Goal: Information Seeking & Learning: Check status

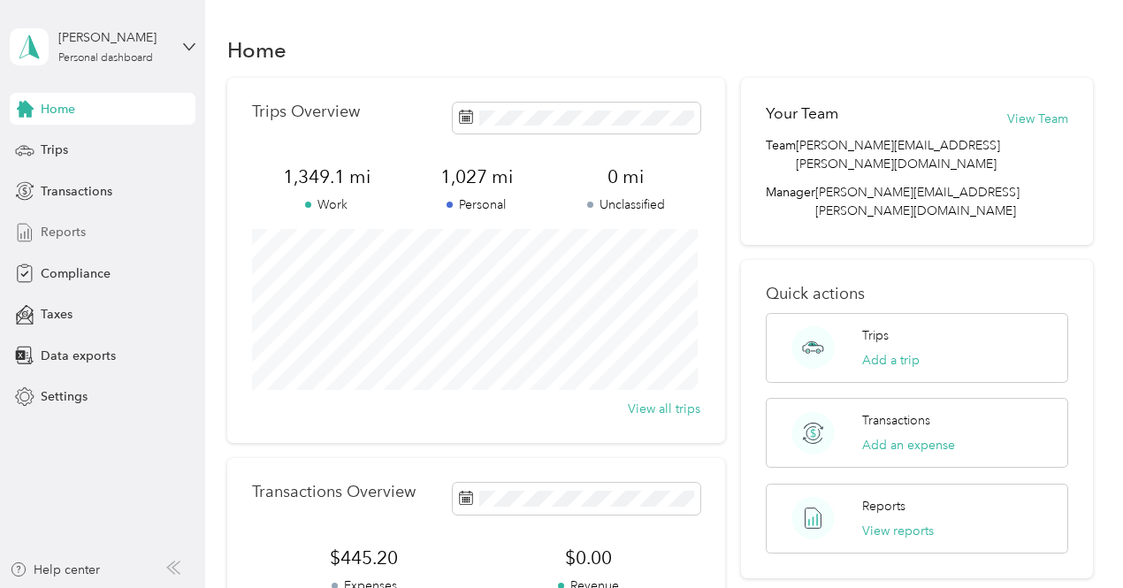
click at [83, 232] on span "Reports" at bounding box center [63, 232] width 45 height 19
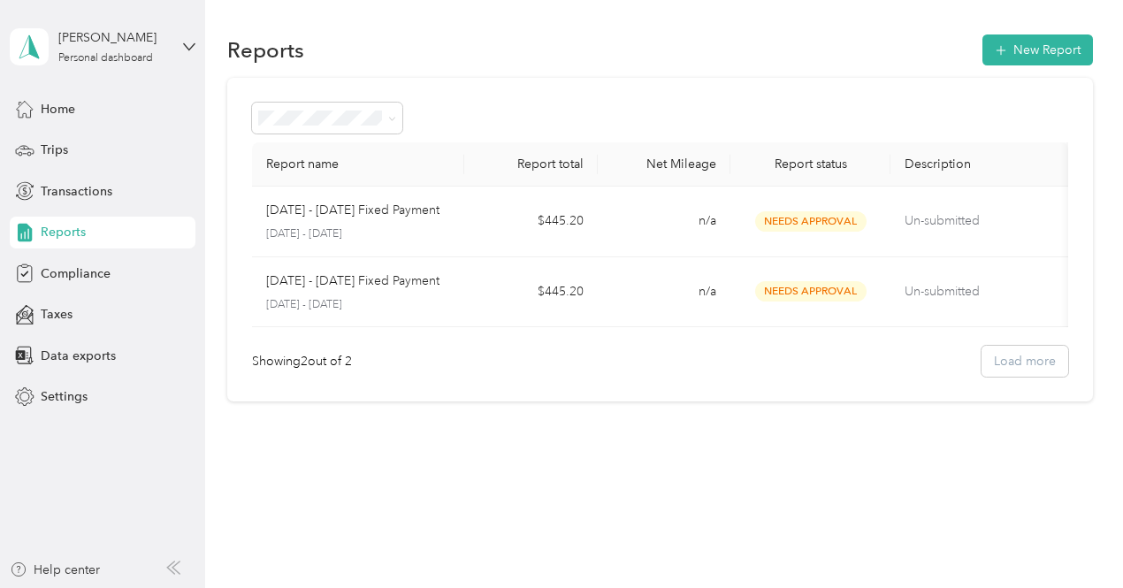
scroll to position [0, 2]
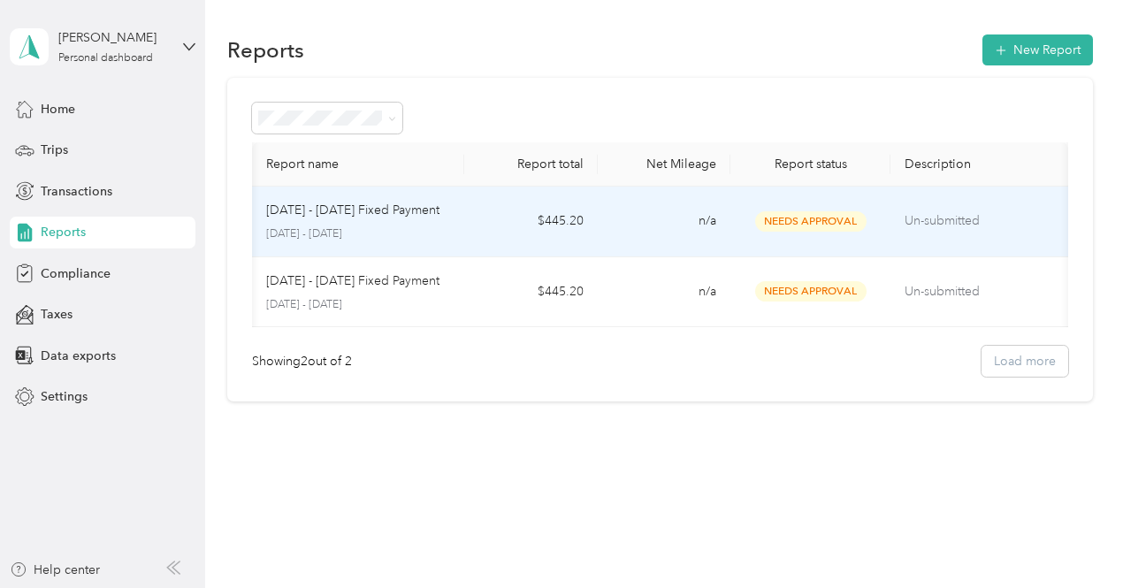
click at [343, 229] on p "[DATE] - [DATE]" at bounding box center [358, 234] width 185 height 16
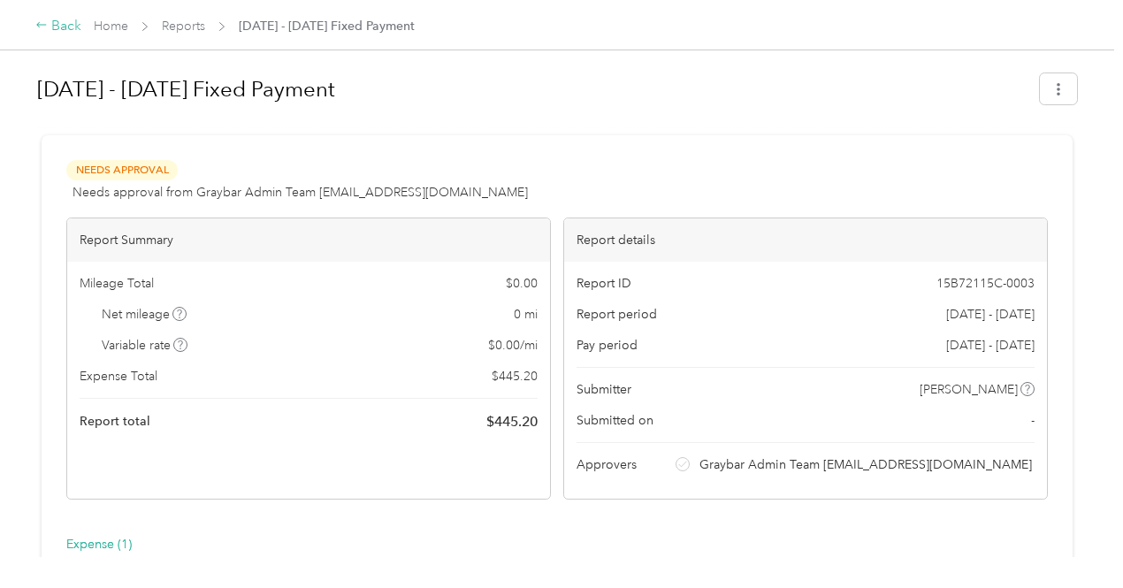
click at [58, 33] on div "Back" at bounding box center [58, 26] width 46 height 21
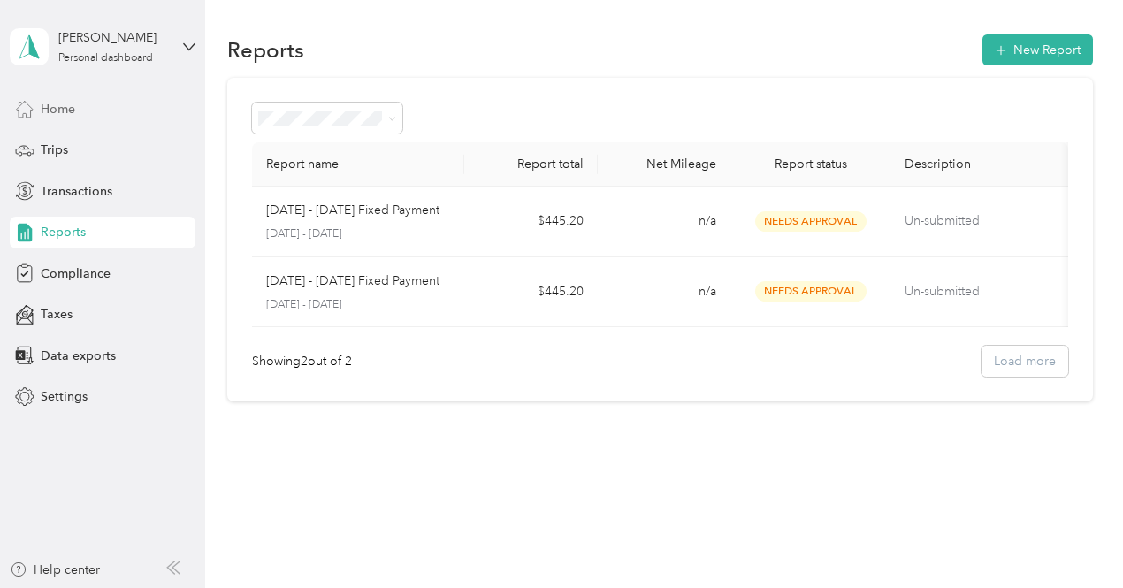
click at [57, 110] on span "Home" at bounding box center [58, 109] width 34 height 19
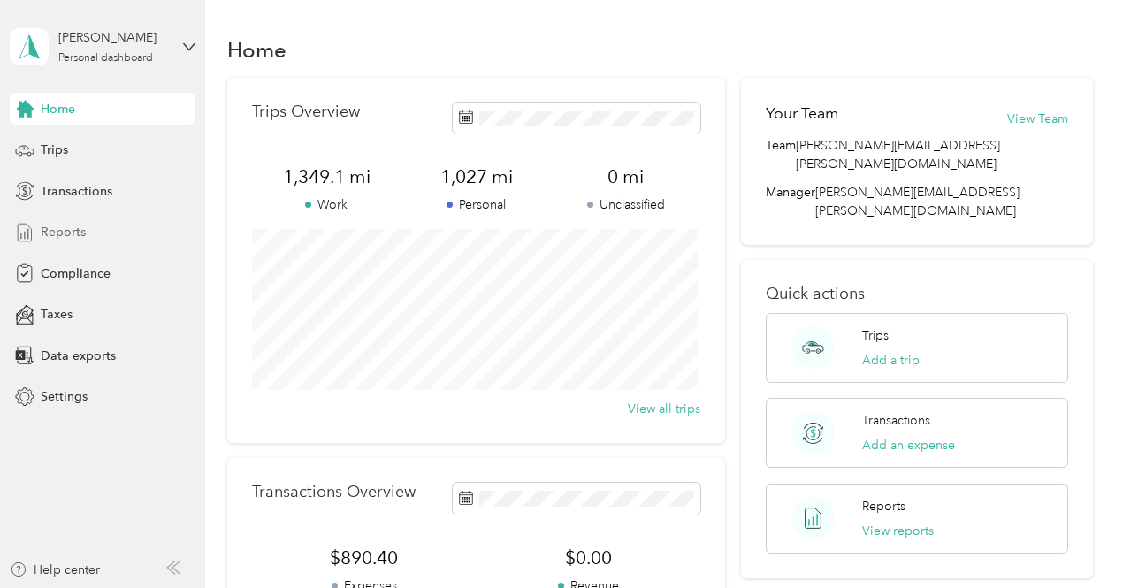
click at [66, 233] on span "Reports" at bounding box center [63, 232] width 45 height 19
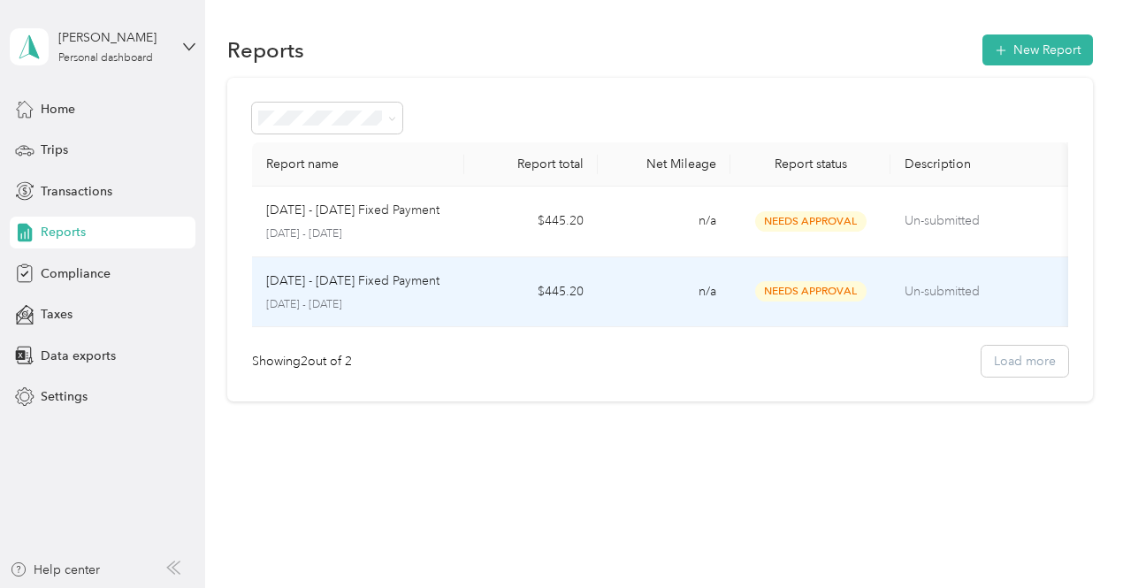
click at [574, 299] on td "$445.20" at bounding box center [530, 292] width 133 height 71
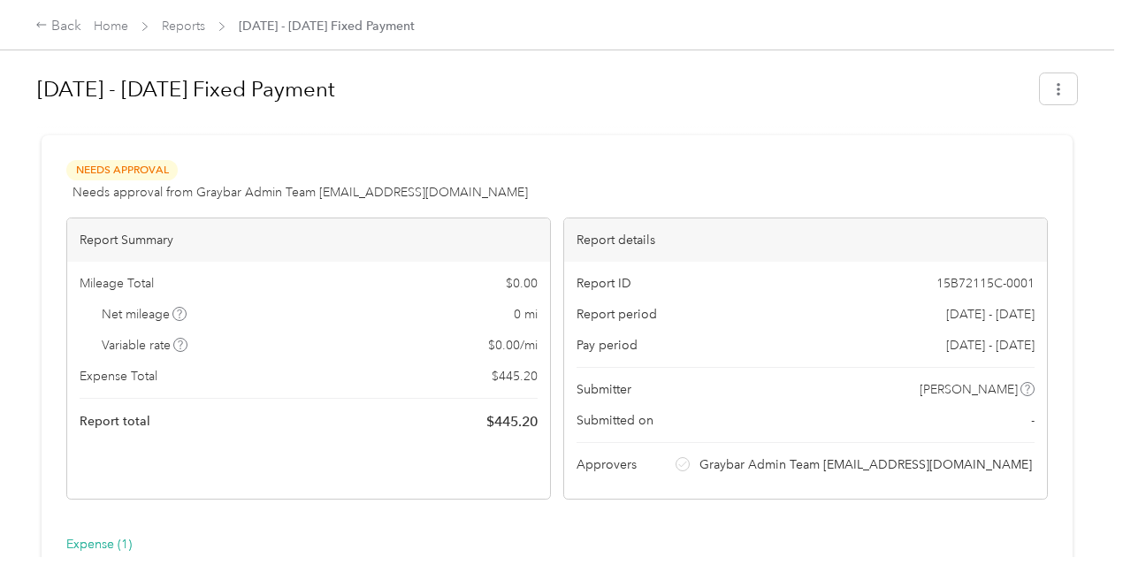
click at [699, 474] on span "Graybar Admin Team FAVR@graybar.com" at bounding box center [865, 464] width 332 height 19
click at [1045, 93] on button "button" at bounding box center [1058, 88] width 37 height 31
click at [1009, 162] on span "Download" at bounding box center [1003, 153] width 58 height 19
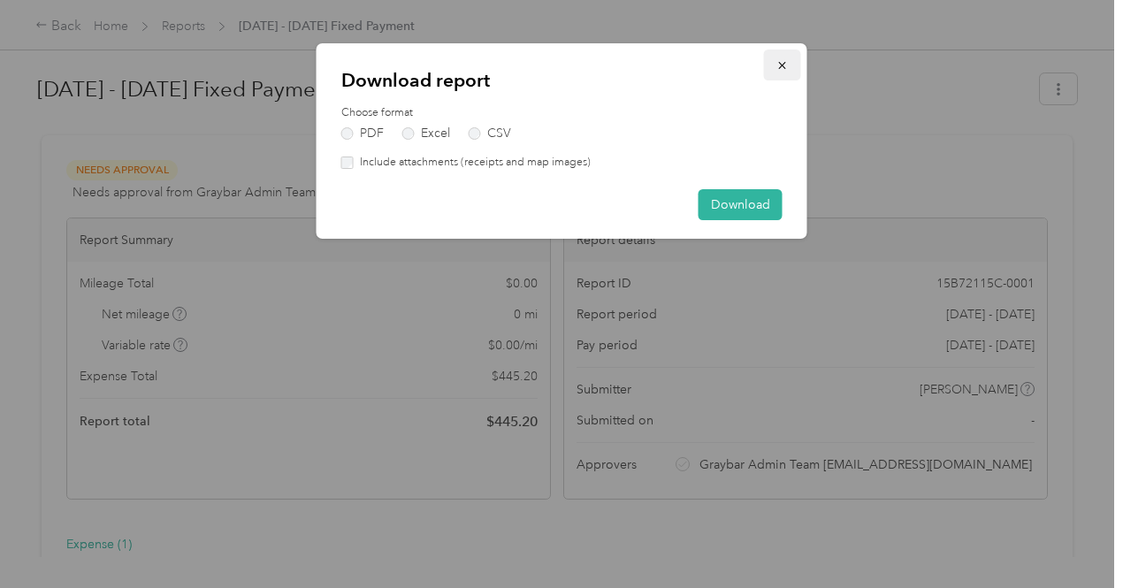
click at [781, 70] on icon "button" at bounding box center [782, 65] width 12 height 12
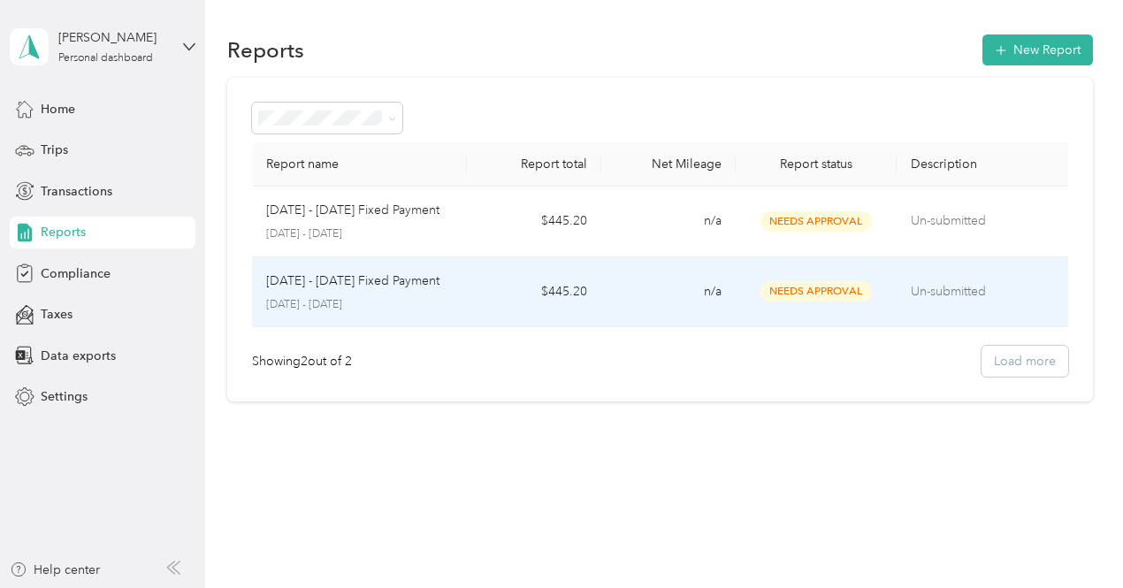
click at [354, 282] on p "[DATE] - [DATE] Fixed Payment" at bounding box center [352, 280] width 173 height 19
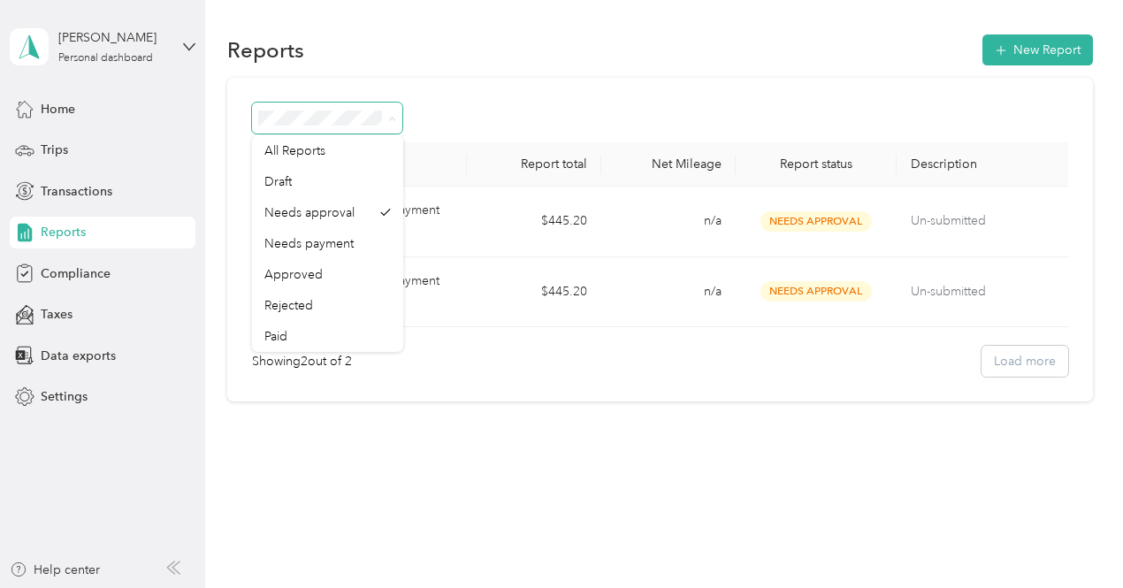
click at [391, 119] on icon at bounding box center [392, 119] width 8 height 8
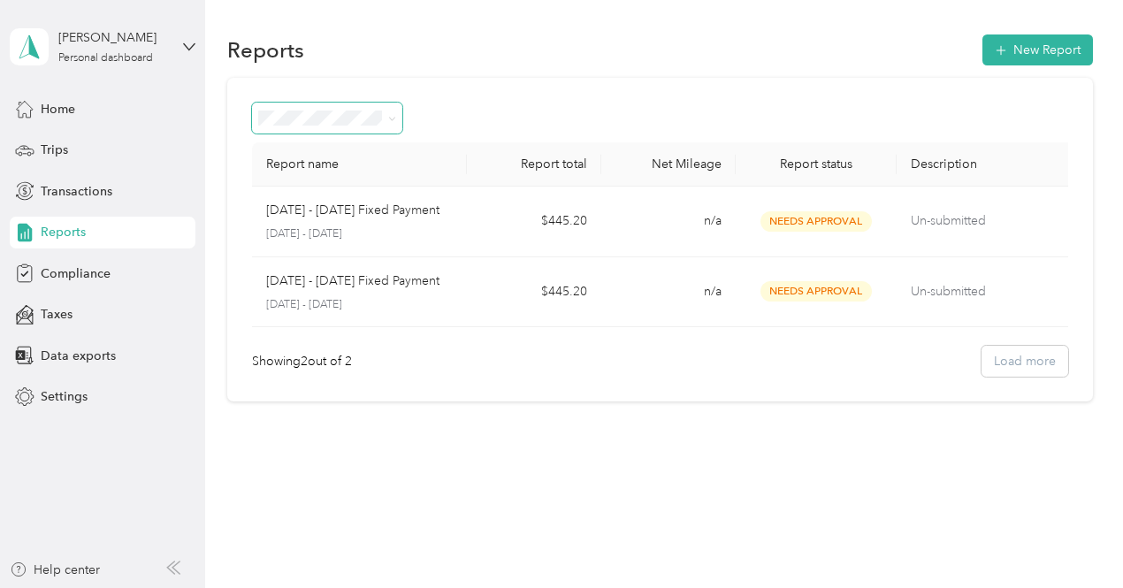
click at [391, 119] on icon at bounding box center [392, 119] width 8 height 8
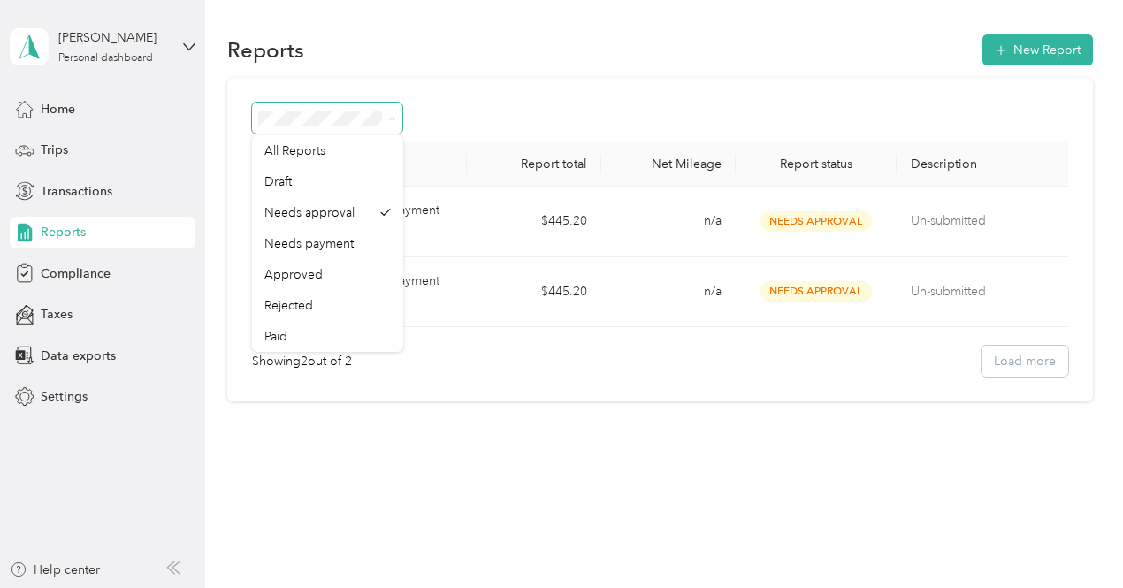
click at [391, 119] on icon at bounding box center [392, 119] width 8 height 8
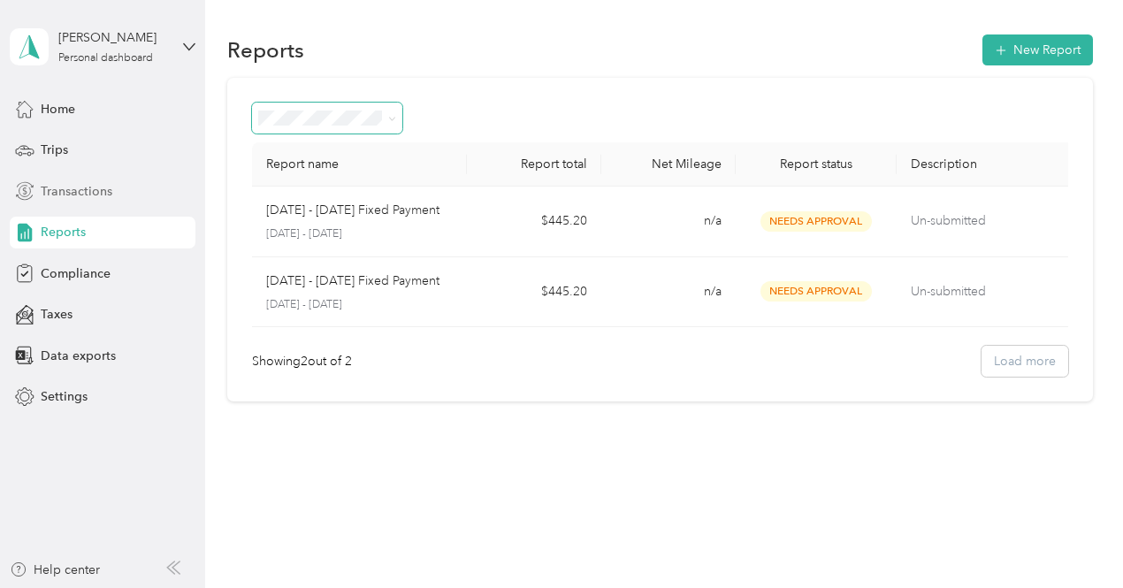
click at [69, 186] on span "Transactions" at bounding box center [77, 191] width 72 height 19
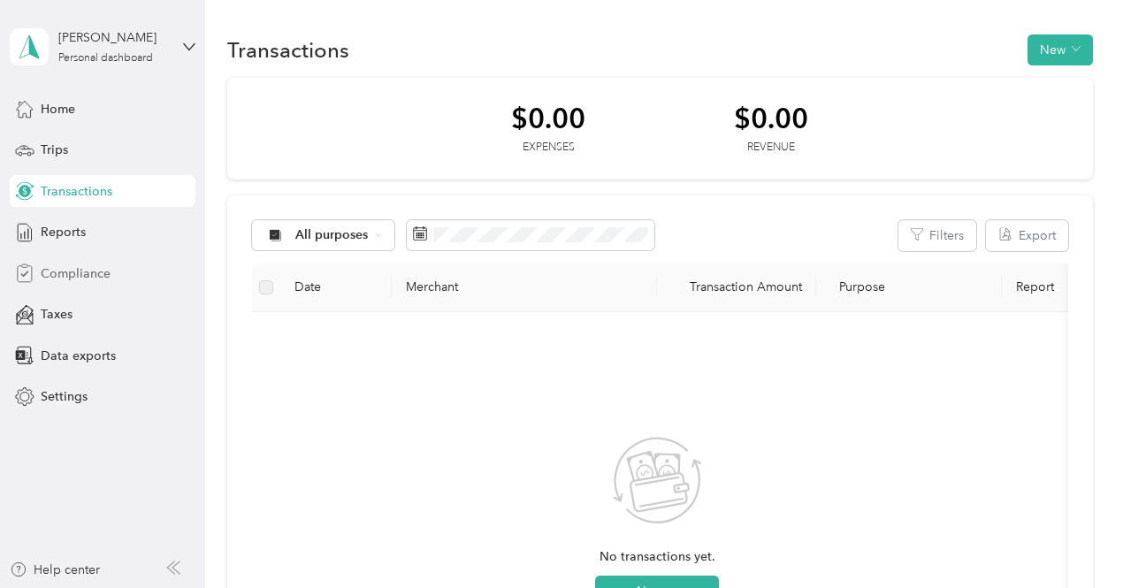
click at [62, 271] on span "Compliance" at bounding box center [76, 273] width 70 height 19
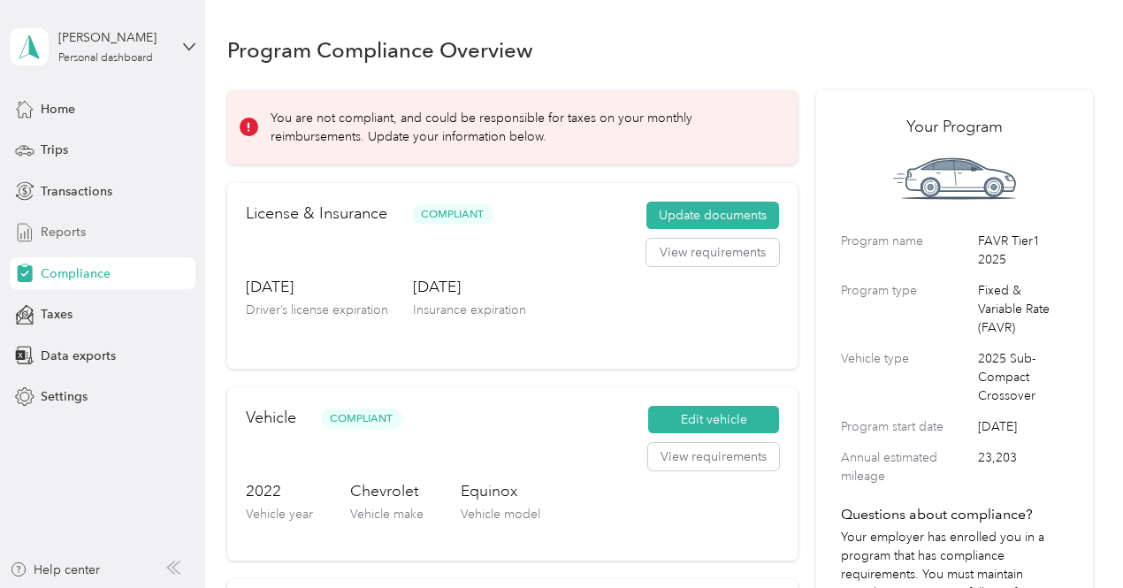
click at [55, 231] on span "Reports" at bounding box center [63, 232] width 45 height 19
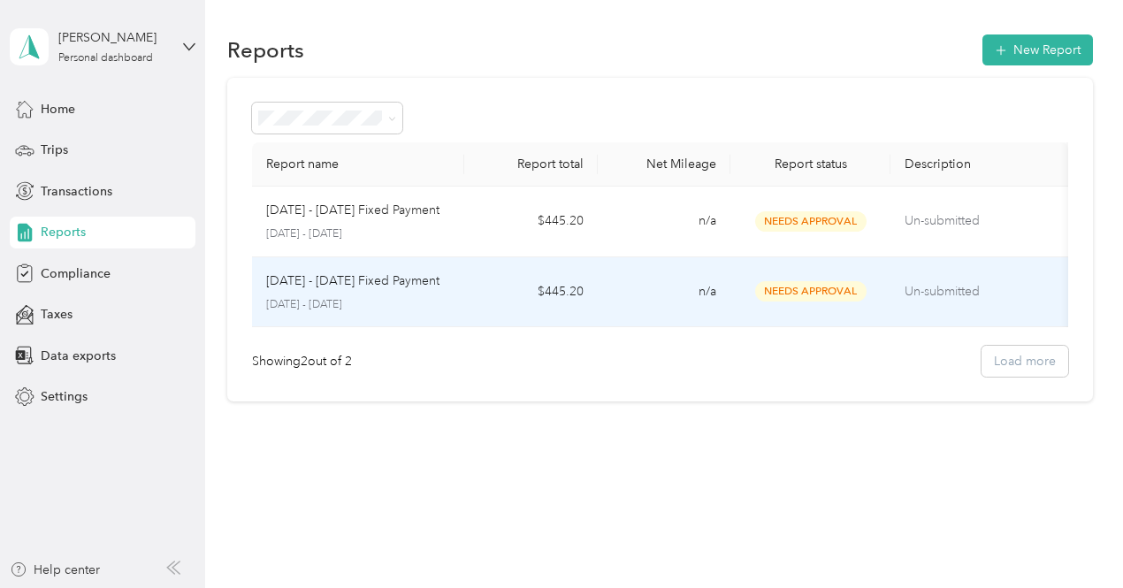
click at [352, 279] on p "[DATE] - [DATE] Fixed Payment" at bounding box center [352, 280] width 173 height 19
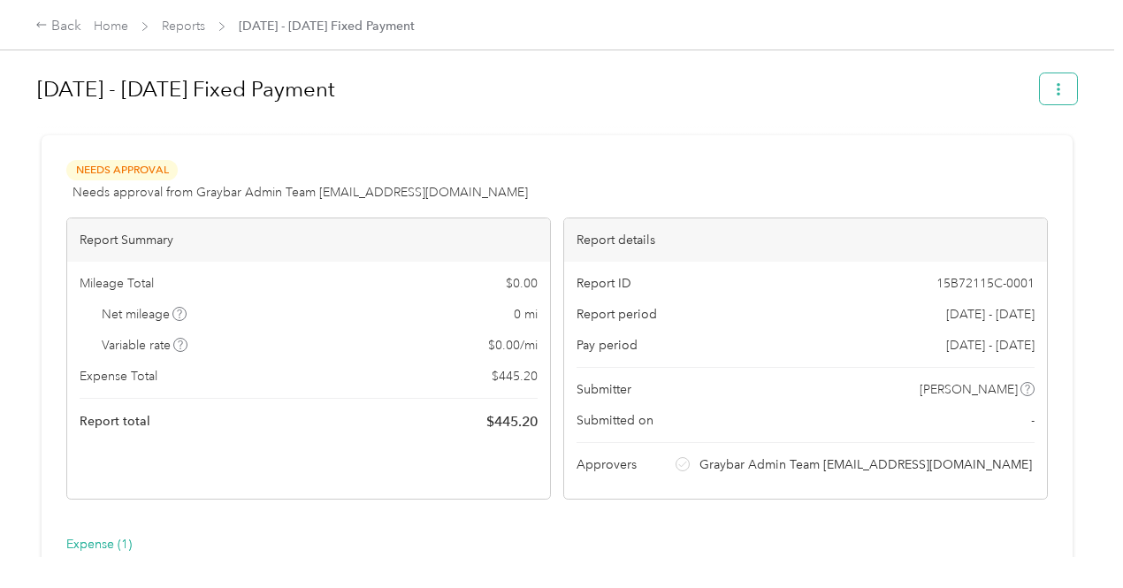
click at [1047, 86] on button "button" at bounding box center [1058, 88] width 37 height 31
click at [1055, 86] on icon "button" at bounding box center [1058, 89] width 12 height 12
click at [183, 28] on link "Reports" at bounding box center [183, 26] width 43 height 15
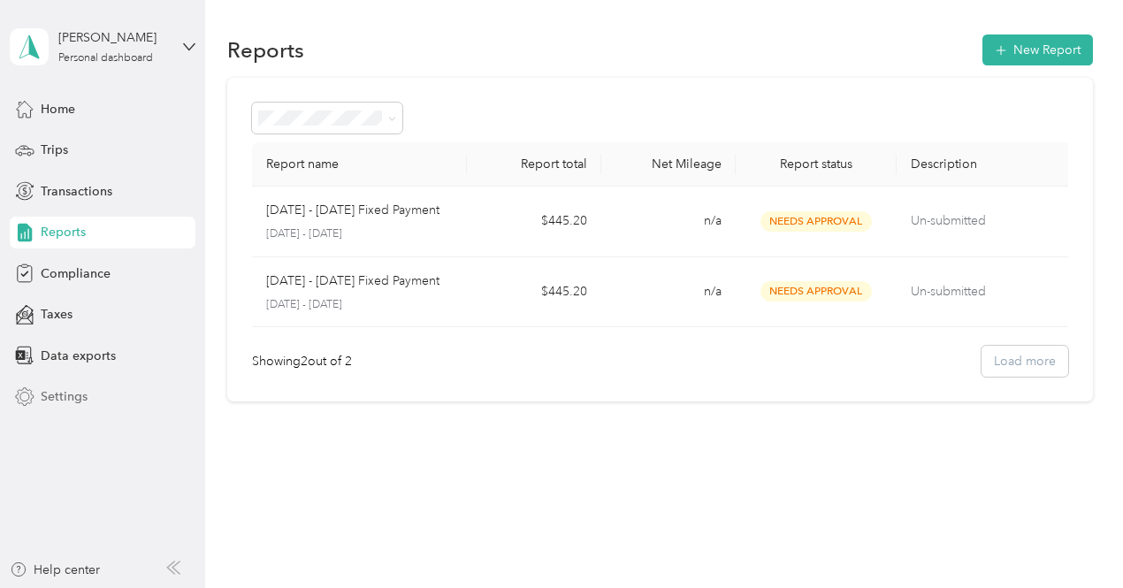
click at [58, 392] on span "Settings" at bounding box center [64, 396] width 47 height 19
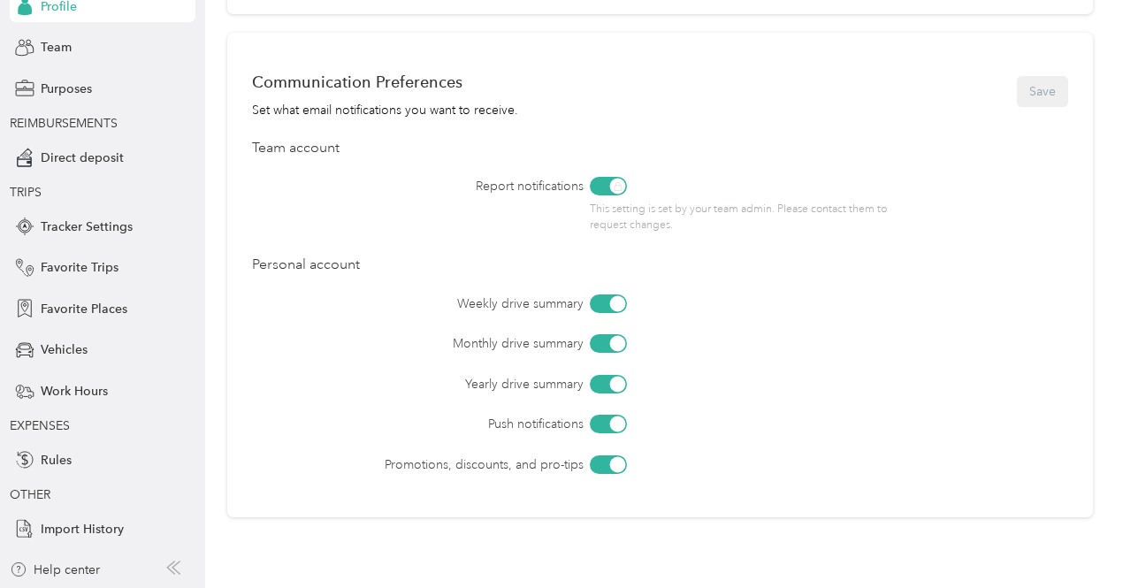
scroll to position [837, 0]
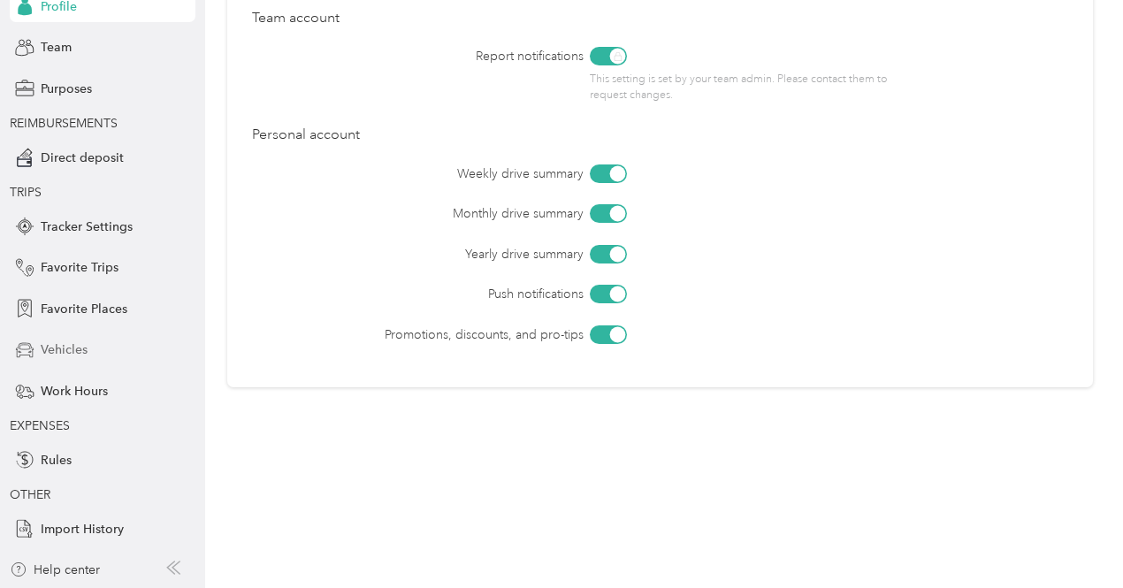
click at [47, 354] on span "Vehicles" at bounding box center [64, 349] width 47 height 19
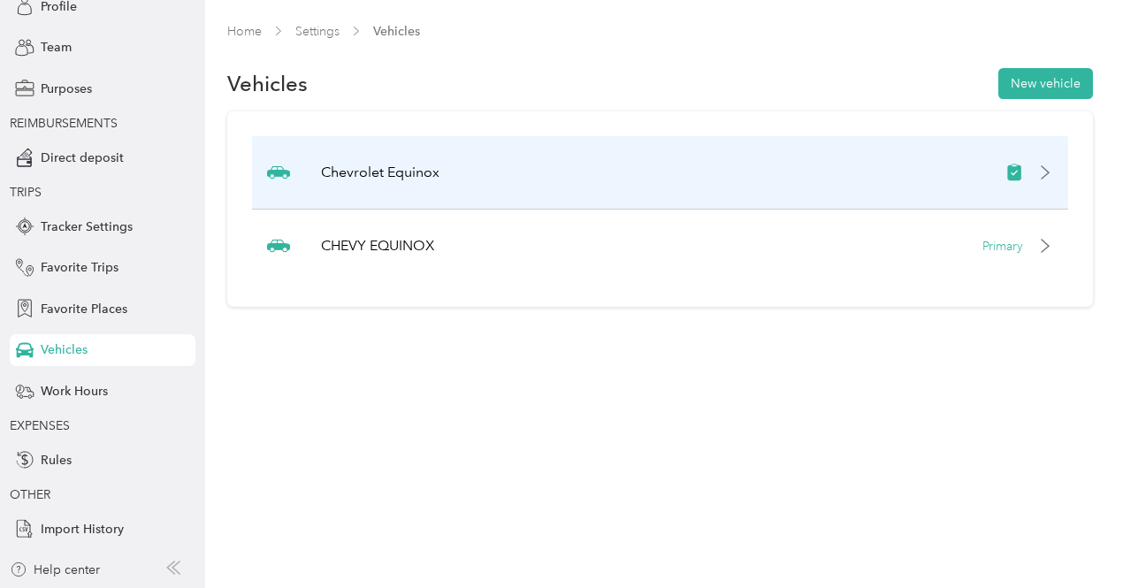
click at [905, 178] on div "Chevrolet Equinox" at bounding box center [660, 172] width 816 height 73
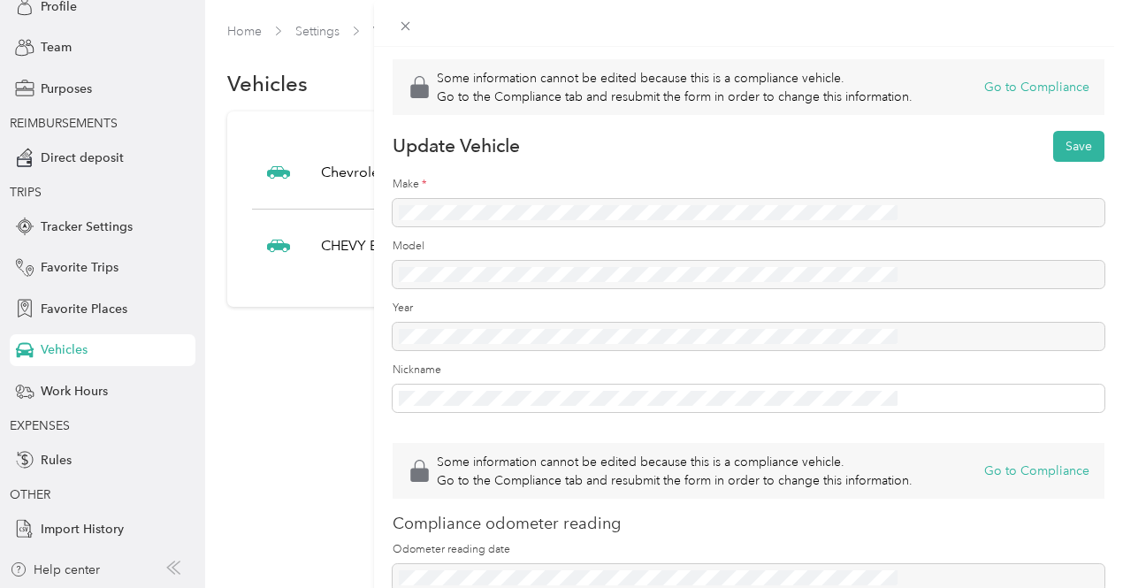
click at [358, 243] on div "Some information cannot be edited because this is a compliance vehicle. Go to t…" at bounding box center [561, 294] width 1123 height 588
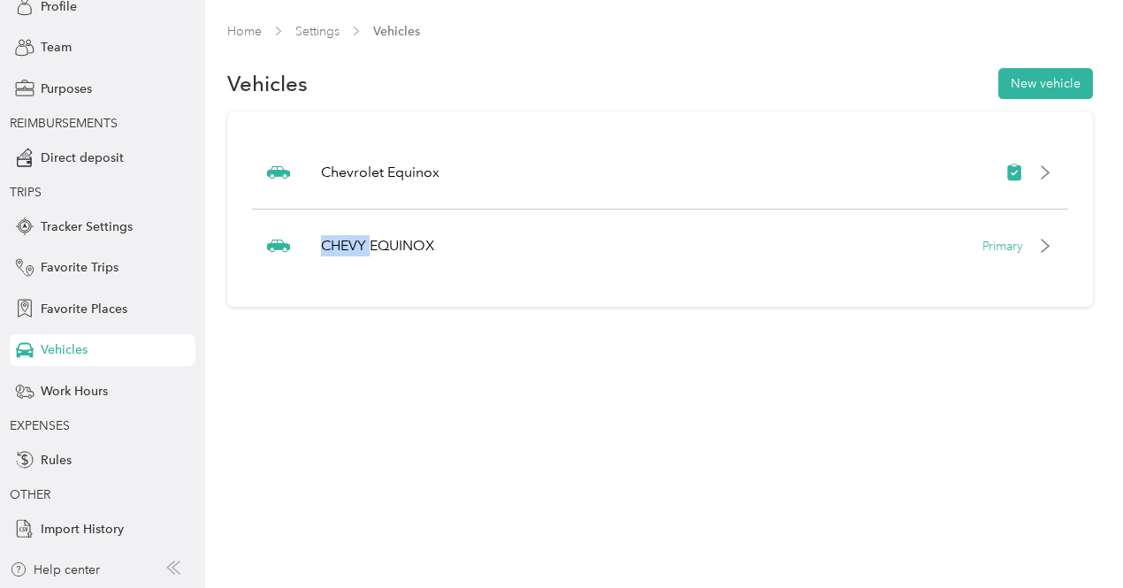
click at [358, 243] on p "CHEVY EQUINOX" at bounding box center [377, 245] width 113 height 21
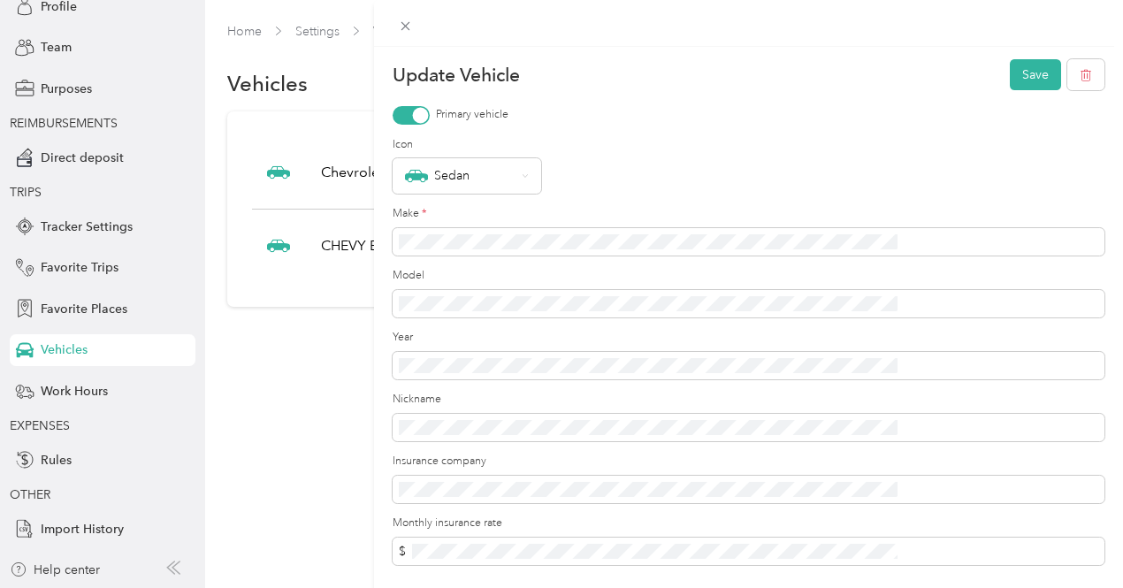
click at [389, 189] on div "Update Vehicle Save Primary vehicle Icon Sedan Make * Model Year Nickname Insur…" at bounding box center [561, 294] width 1123 height 588
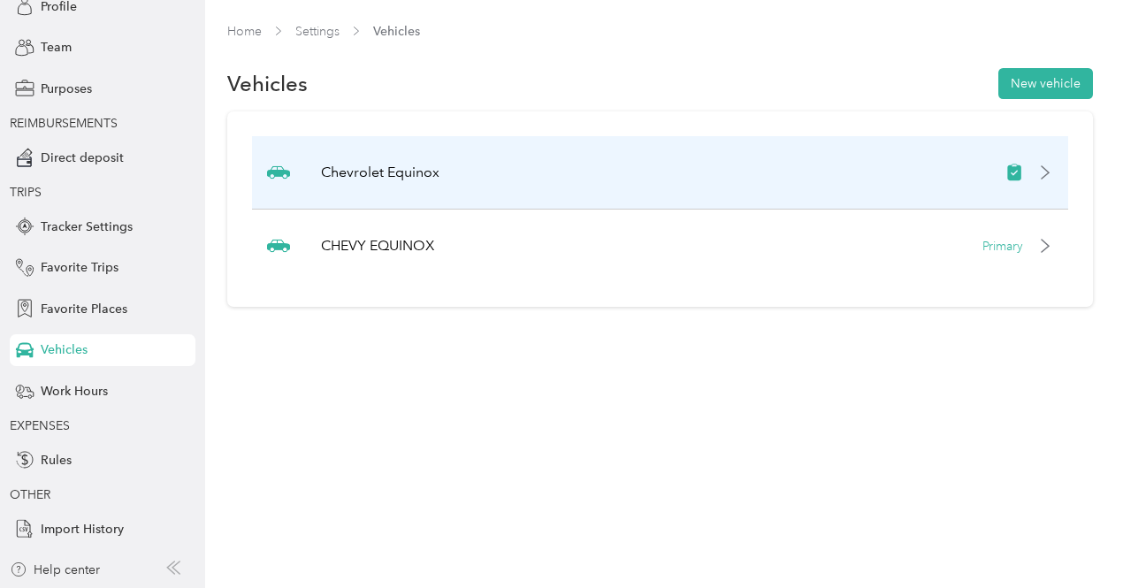
click at [389, 175] on p "Chevrolet Equinox" at bounding box center [380, 172] width 118 height 21
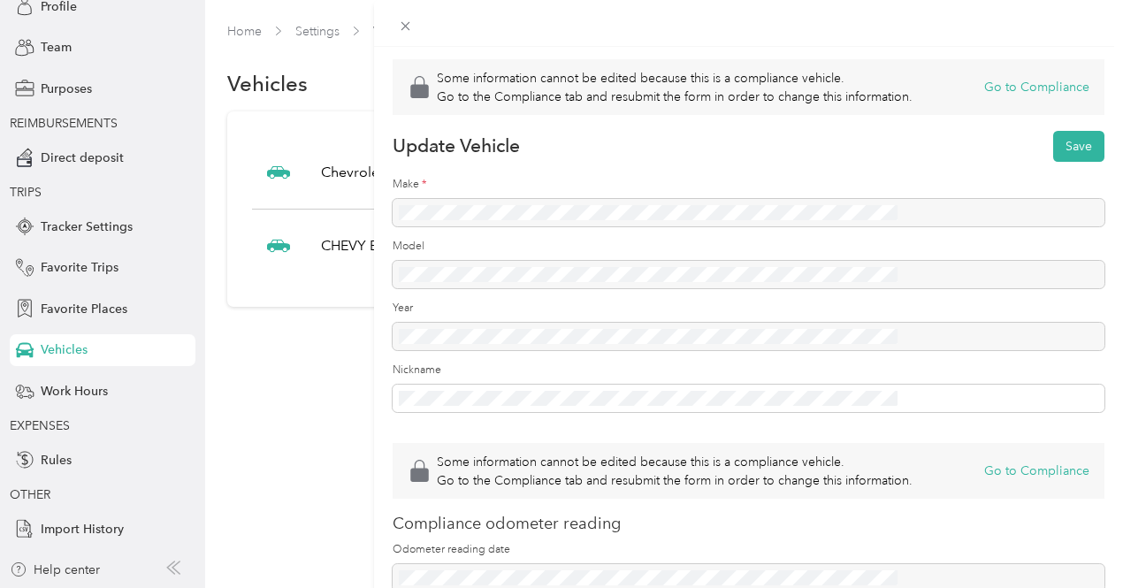
click at [377, 248] on div "Some information cannot be edited because this is a compliance vehicle. Go to t…" at bounding box center [561, 294] width 1123 height 588
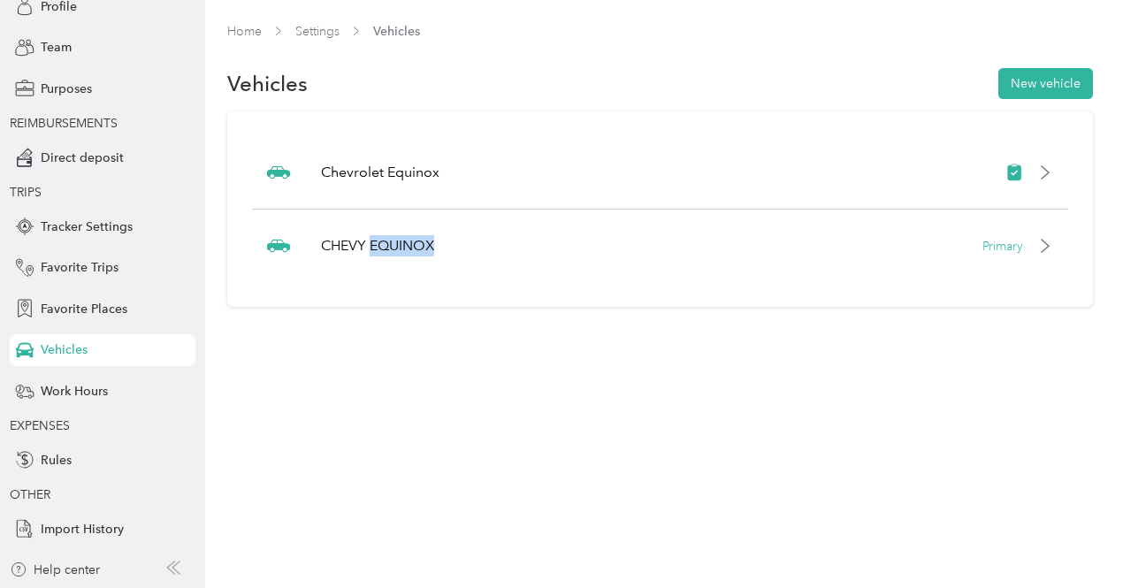
click at [377, 248] on p "CHEVY EQUINOX" at bounding box center [377, 245] width 113 height 21
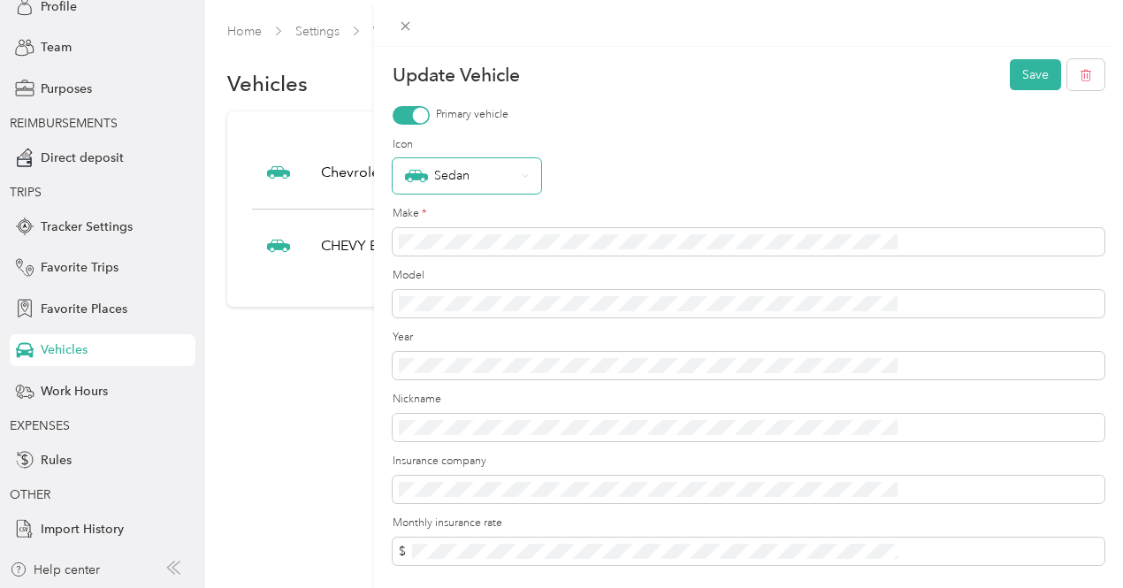
click at [541, 176] on div "Sedan" at bounding box center [466, 175] width 149 height 35
click at [783, 121] on div "Primary vehicle" at bounding box center [748, 115] width 712 height 19
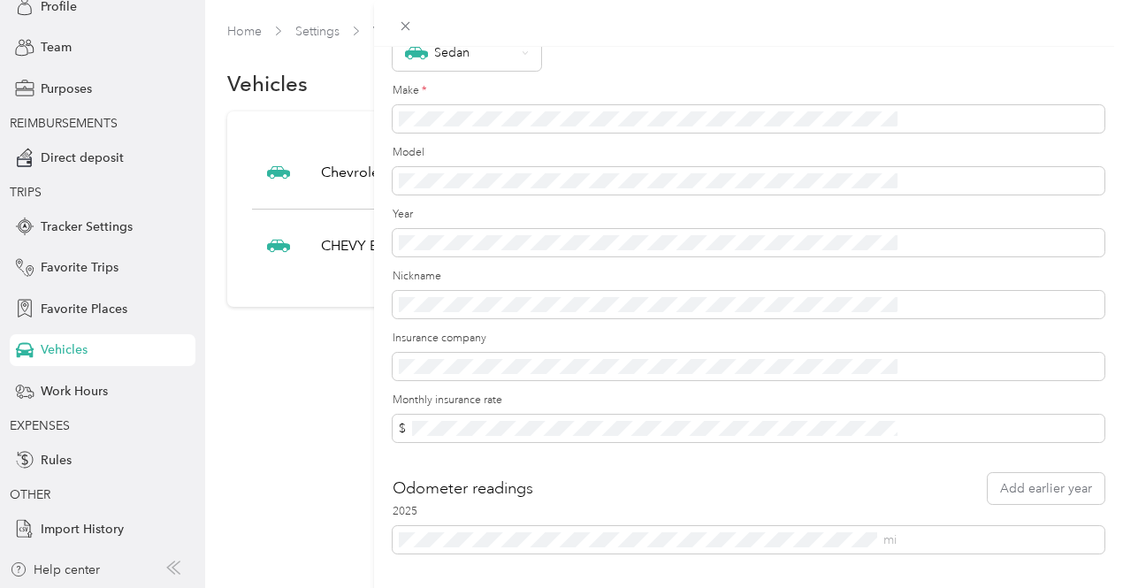
scroll to position [179, 0]
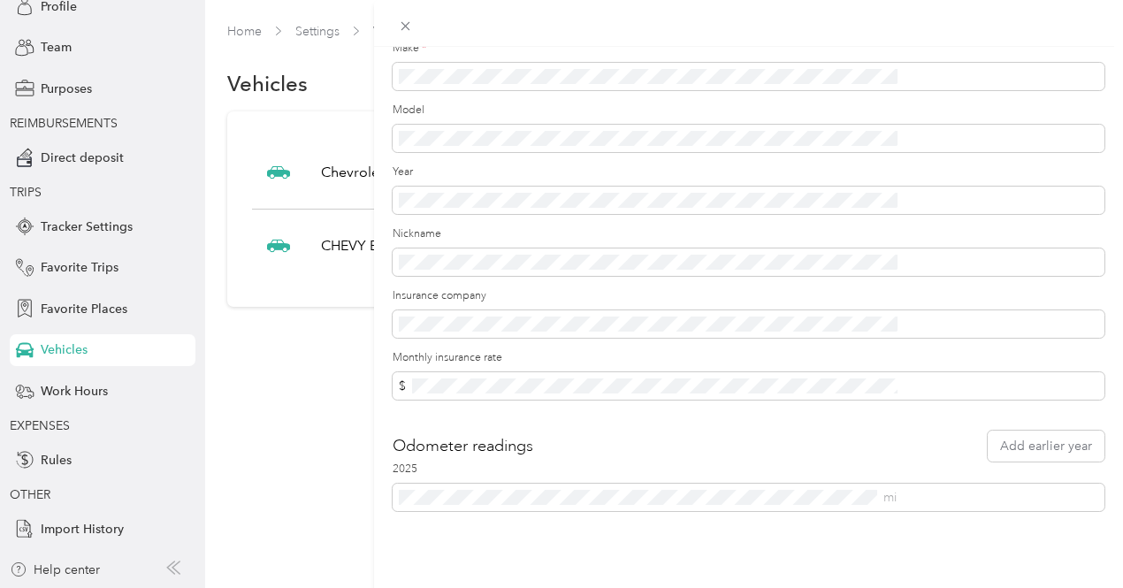
click at [339, 185] on div "Update Vehicle Save Primary vehicle Icon Sedan Make * Model Year Nickname Insur…" at bounding box center [561, 294] width 1123 height 588
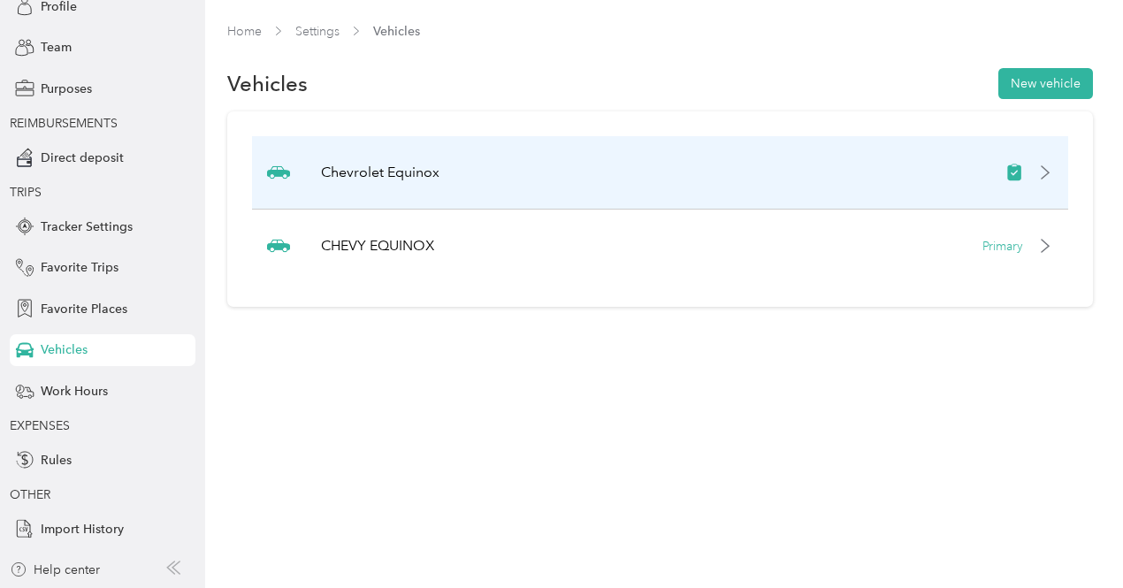
click at [1052, 171] on icon at bounding box center [1045, 172] width 14 height 14
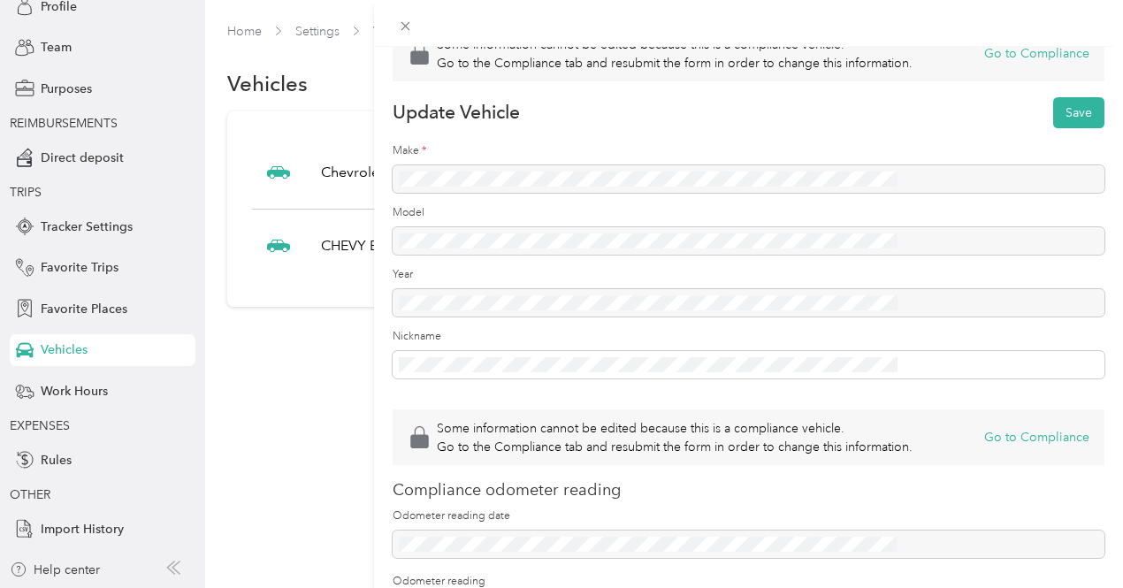
scroll to position [232, 0]
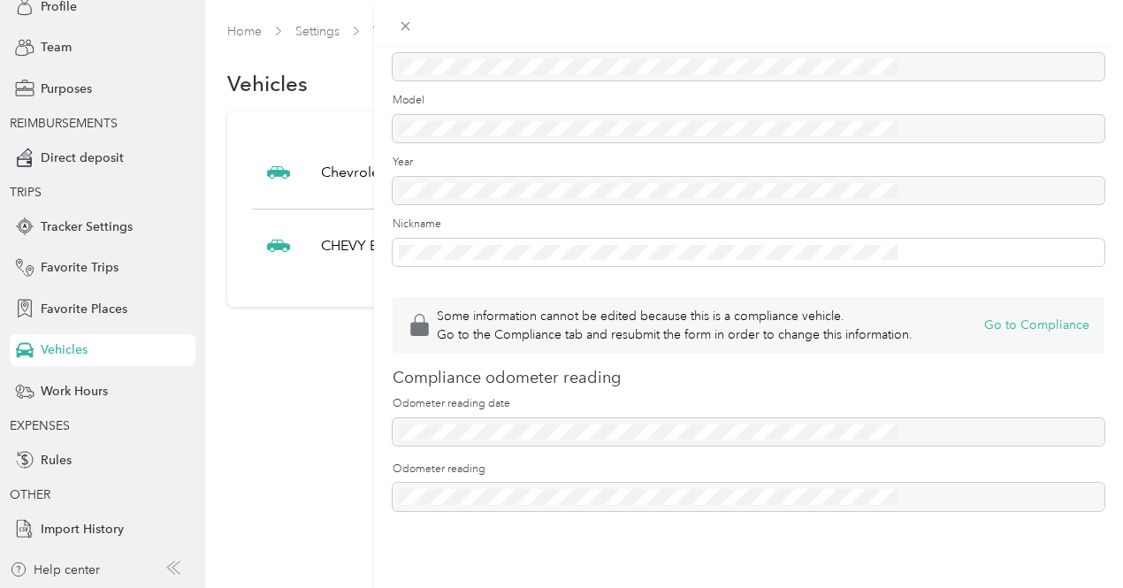
click at [86, 162] on div "Some information cannot be edited because this is a compliance vehicle. Go to t…" at bounding box center [561, 294] width 1123 height 588
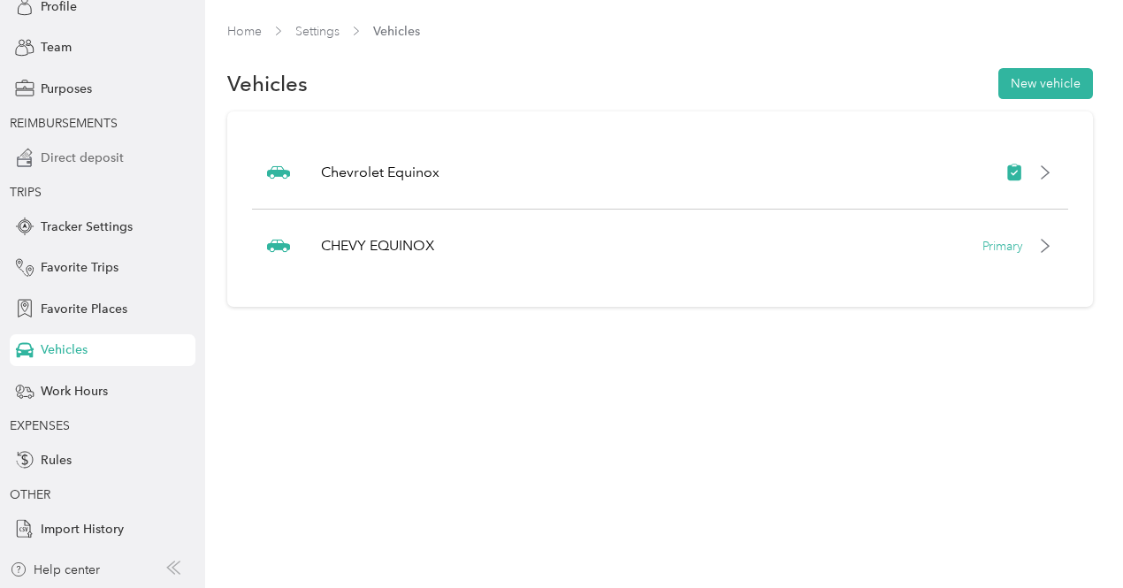
click at [85, 160] on span "Direct deposit" at bounding box center [82, 158] width 83 height 19
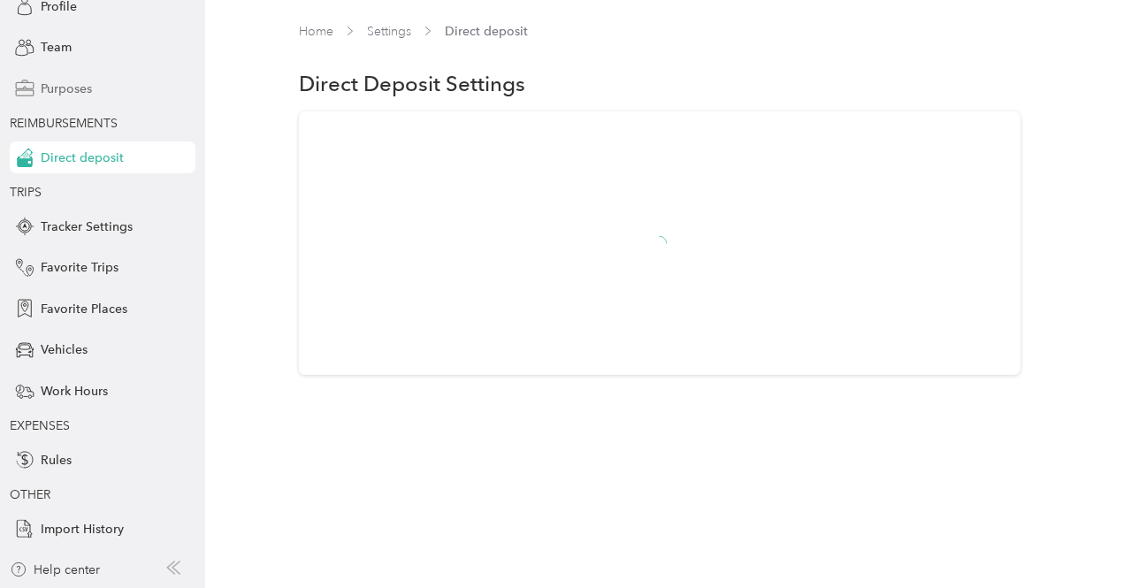
click at [60, 88] on span "Purposes" at bounding box center [66, 89] width 51 height 19
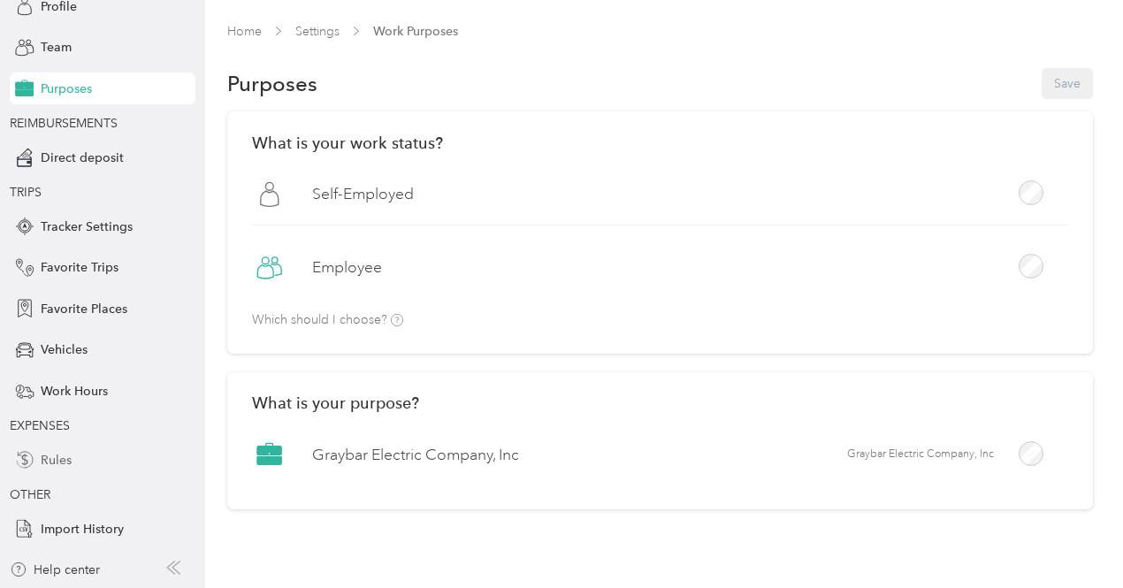
click at [56, 456] on span "Rules" at bounding box center [56, 460] width 31 height 19
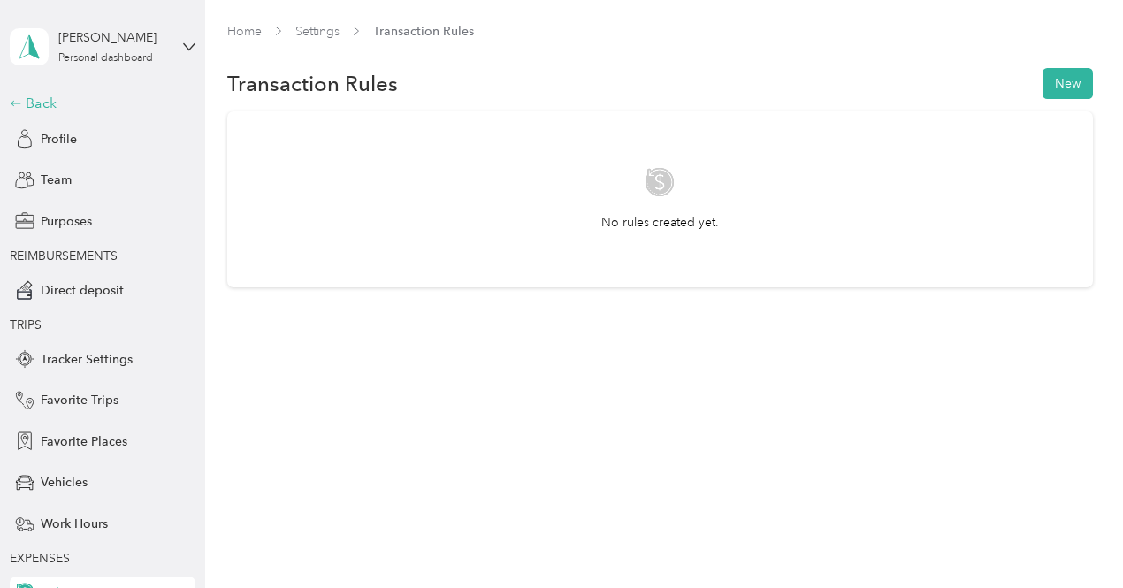
click at [46, 102] on div "Back" at bounding box center [98, 103] width 177 height 21
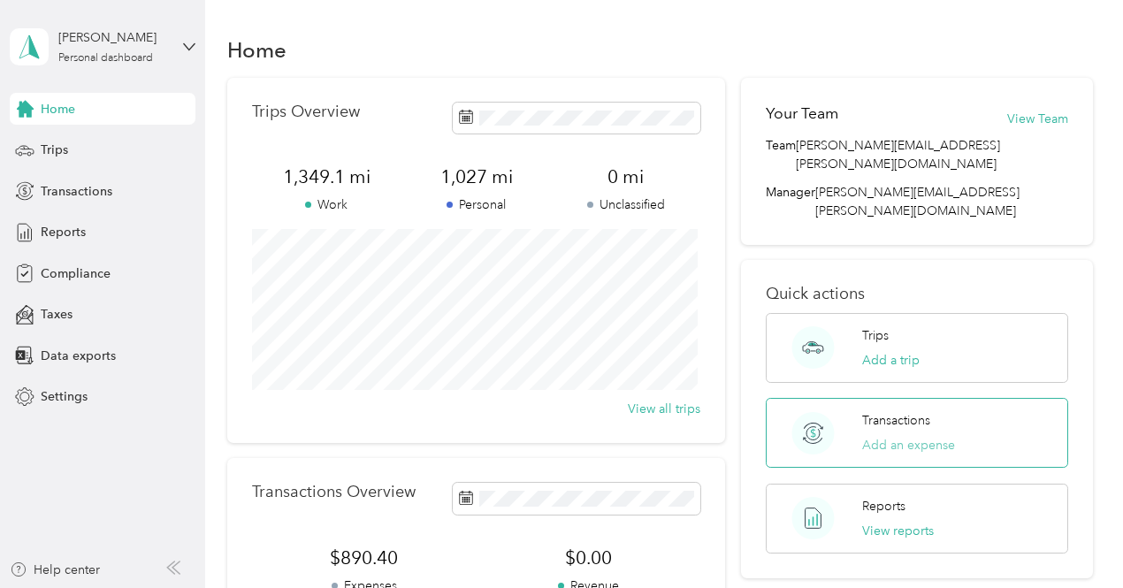
click at [925, 436] on button "Add an expense" at bounding box center [908, 445] width 93 height 19
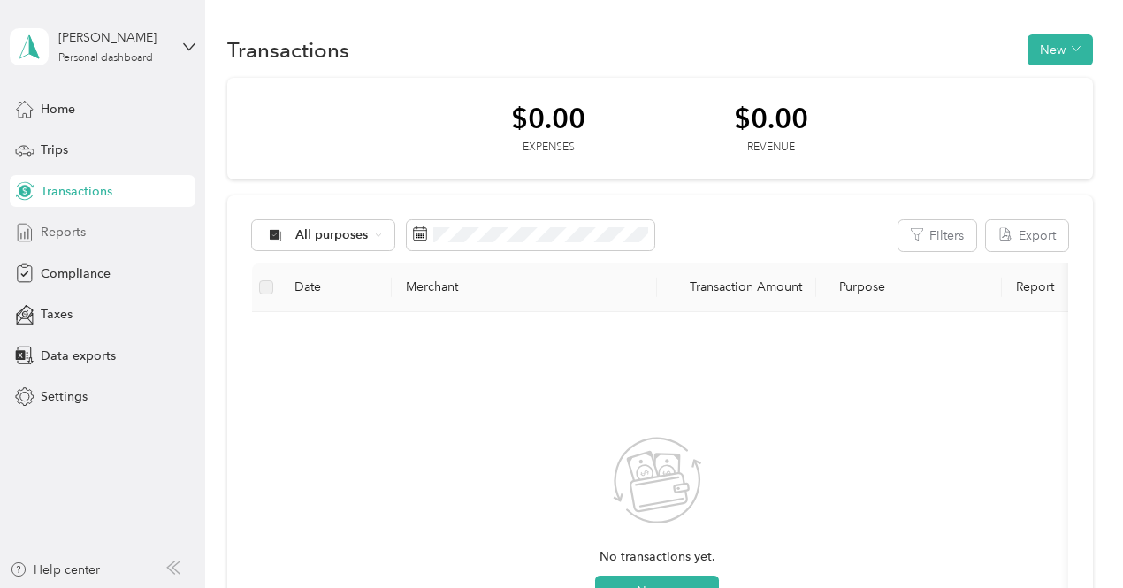
click at [77, 232] on span "Reports" at bounding box center [63, 232] width 45 height 19
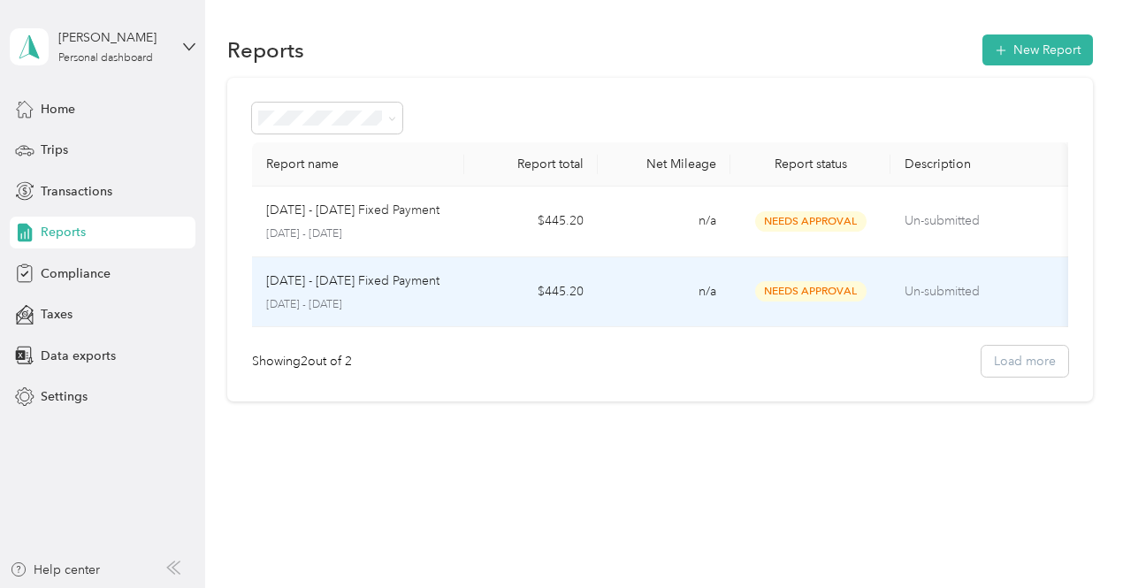
click at [638, 294] on td "n/a" at bounding box center [664, 292] width 133 height 71
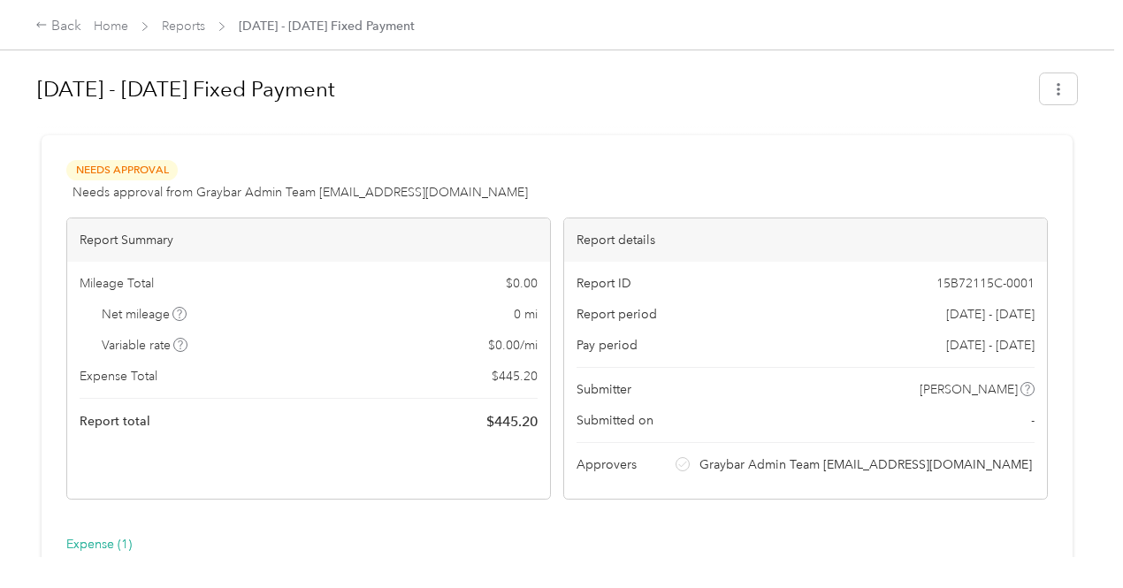
click at [111, 172] on span "Needs Approval" at bounding box center [121, 170] width 111 height 20
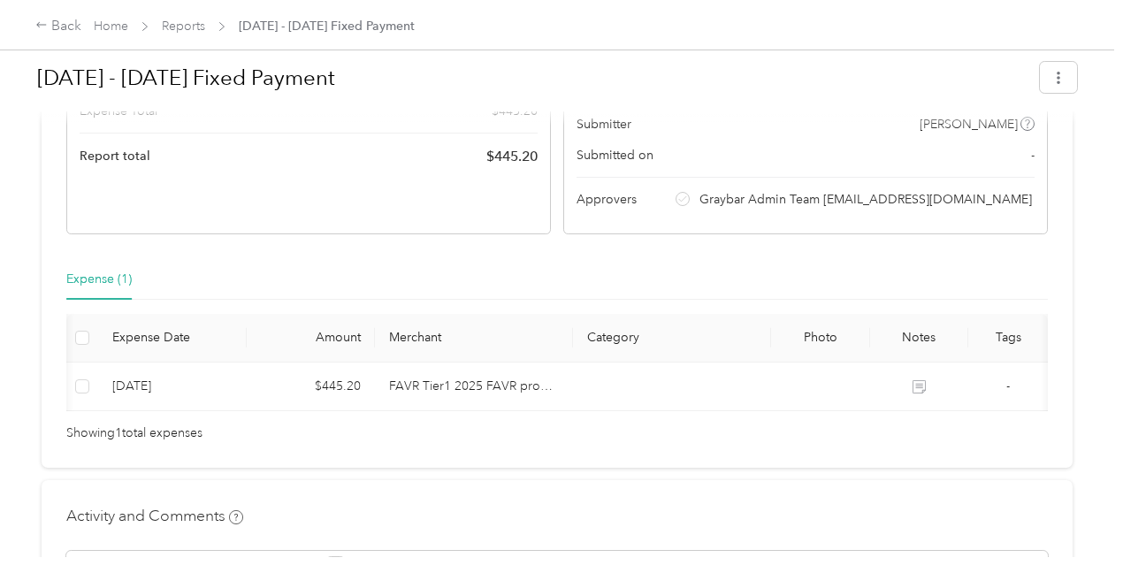
scroll to position [0, 246]
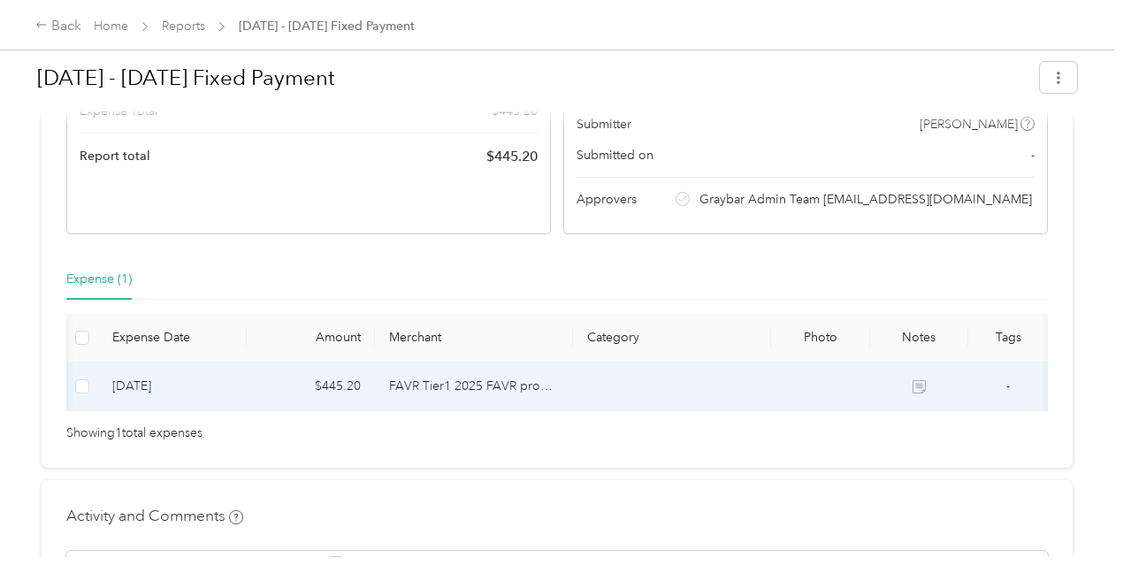
click at [916, 393] on icon at bounding box center [921, 389] width 10 height 9
click at [912, 393] on icon at bounding box center [918, 386] width 13 height 13
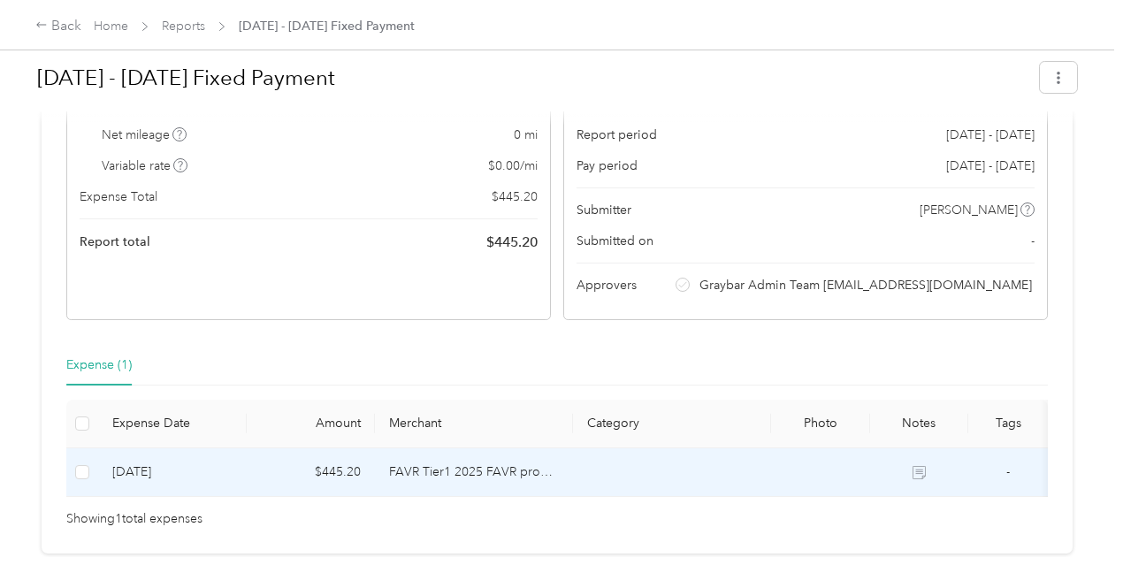
scroll to position [0, 0]
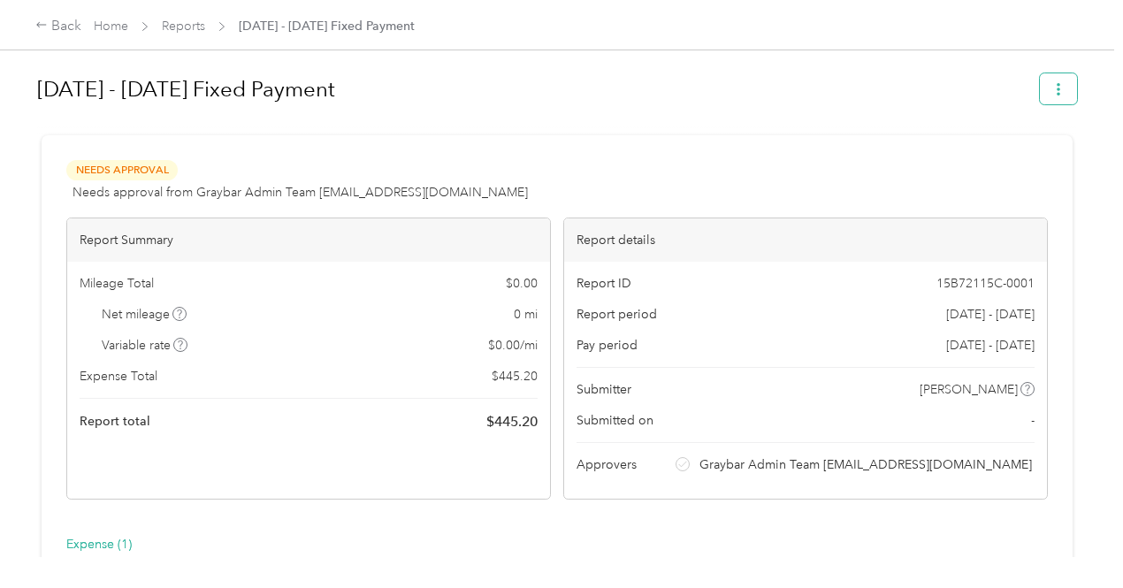
click at [1064, 88] on button "button" at bounding box center [1058, 88] width 37 height 31
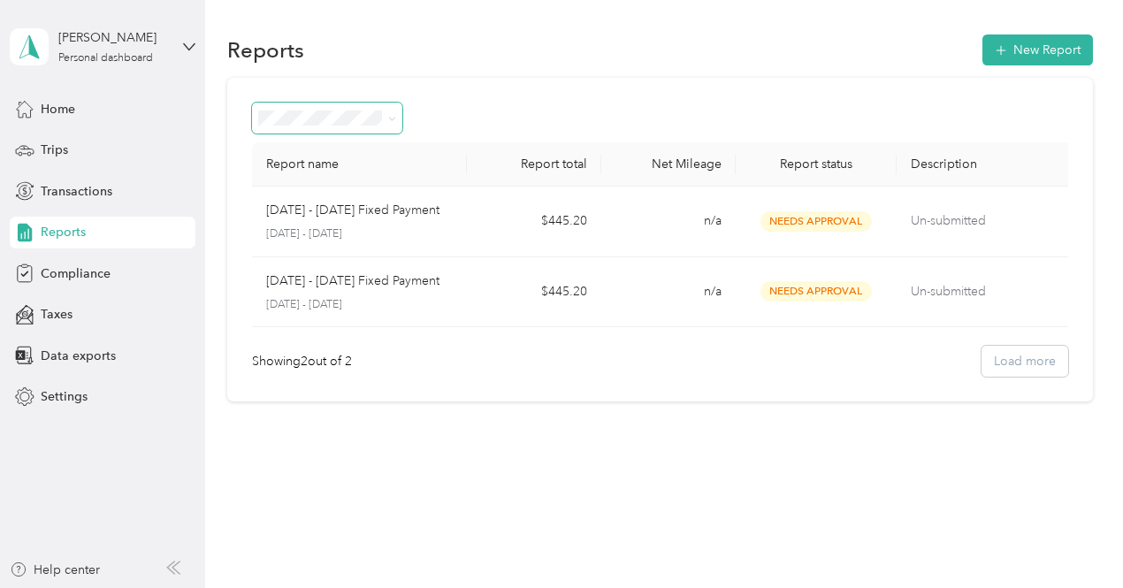
click at [389, 119] on icon at bounding box center [392, 119] width 8 height 8
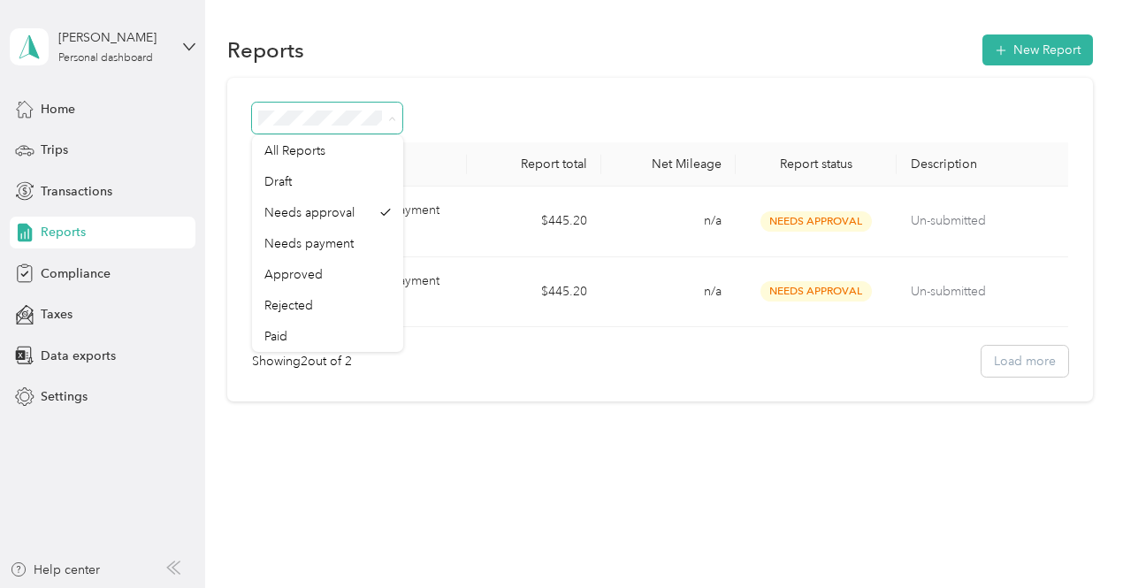
click at [387, 119] on span at bounding box center [389, 118] width 14 height 19
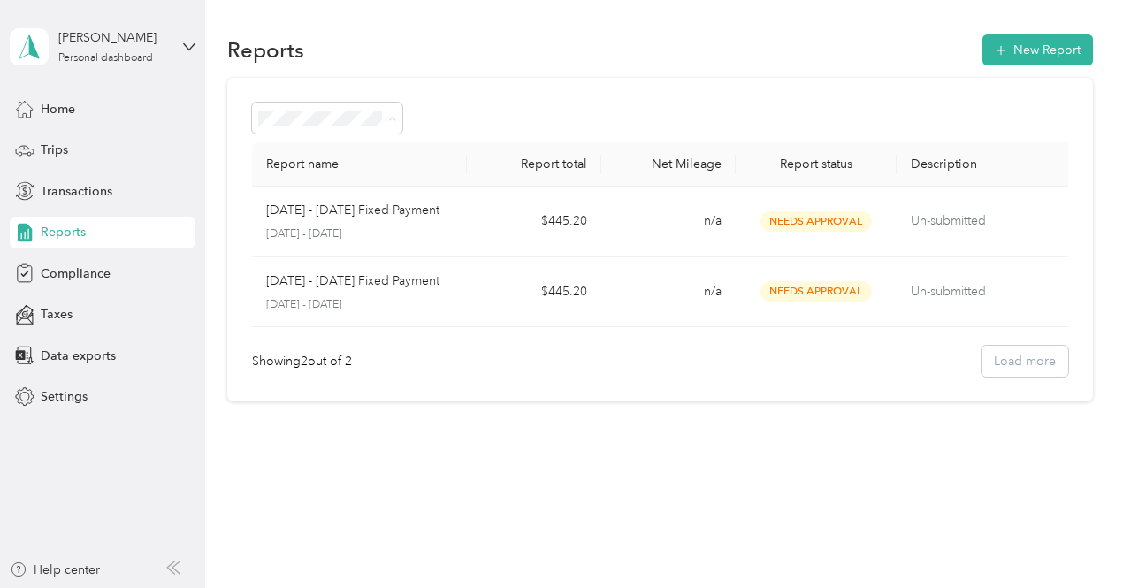
click at [618, 79] on div "Report name Report total Net Mileage Report status Description Oct 1 - 31, 2025…" at bounding box center [659, 240] width 865 height 324
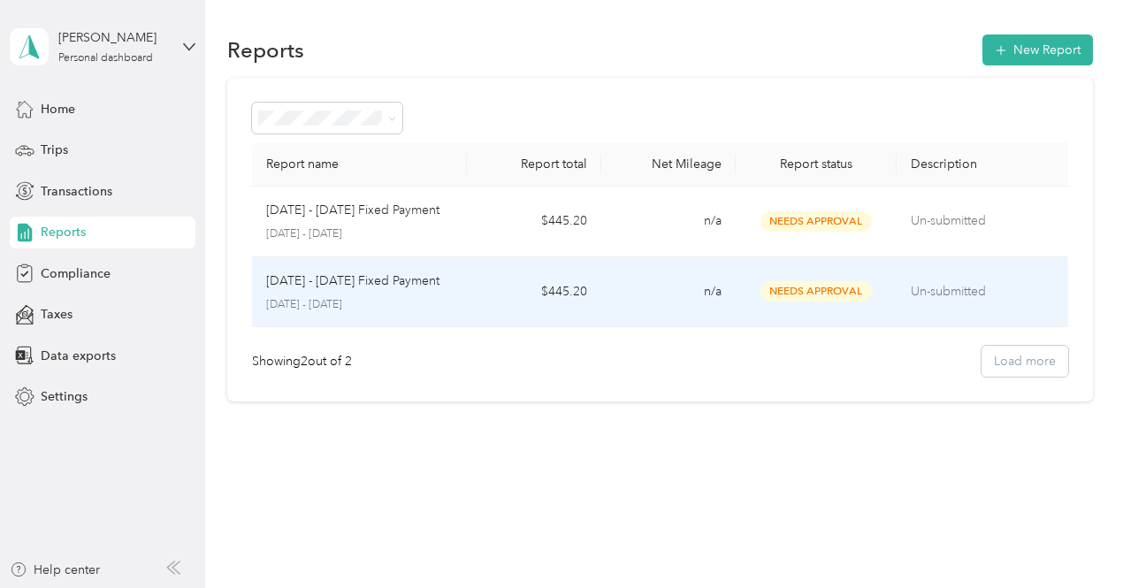
click at [580, 295] on td "$445.20" at bounding box center [534, 292] width 134 height 71
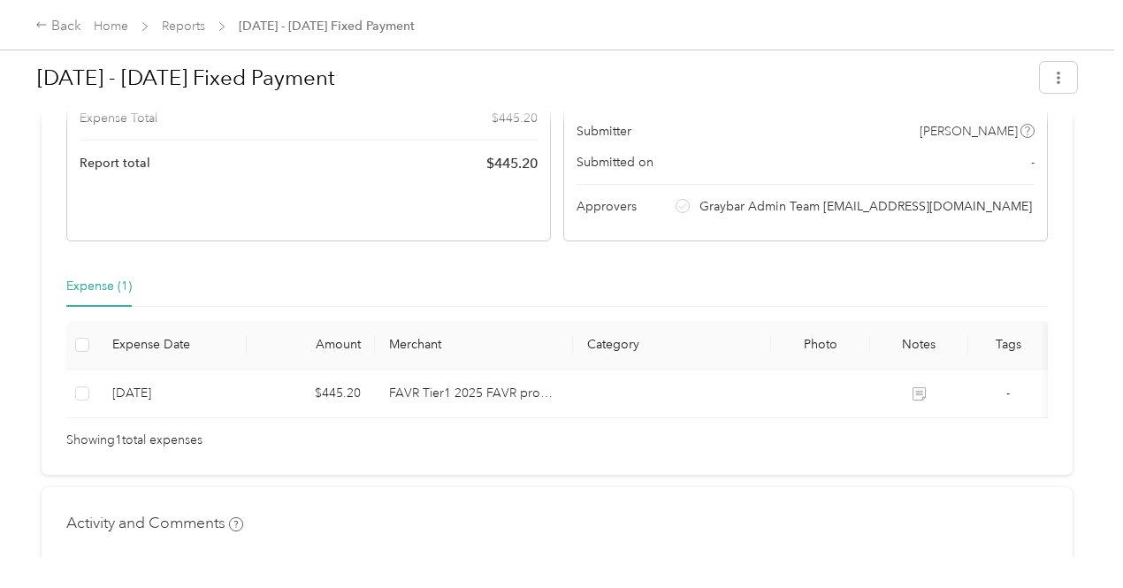
scroll to position [265, 0]
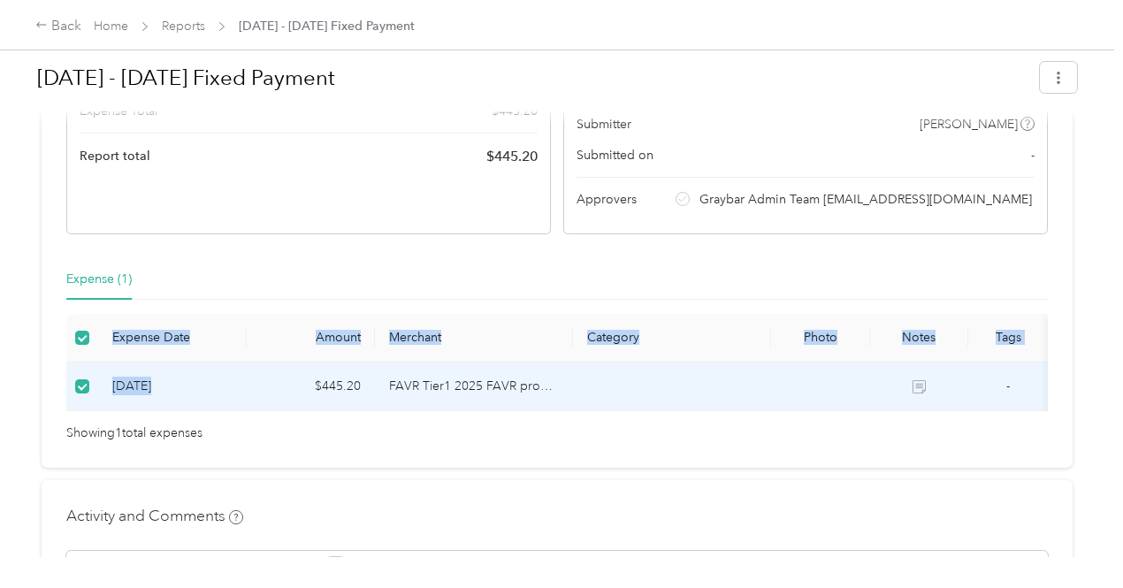
drag, startPoint x: 142, startPoint y: 427, endPoint x: 372, endPoint y: 438, distance: 230.1
click at [372, 411] on div "Expense Date Amount Merchant Category Photo Notes Tags 10-1-2025 $445.20 FAVR T…" at bounding box center [556, 362] width 981 height 97
click at [591, 266] on div "Needs Approval Needs approval from Graybar Admin Team FAVR@graybar.com View act…" at bounding box center [557, 169] width 1031 height 598
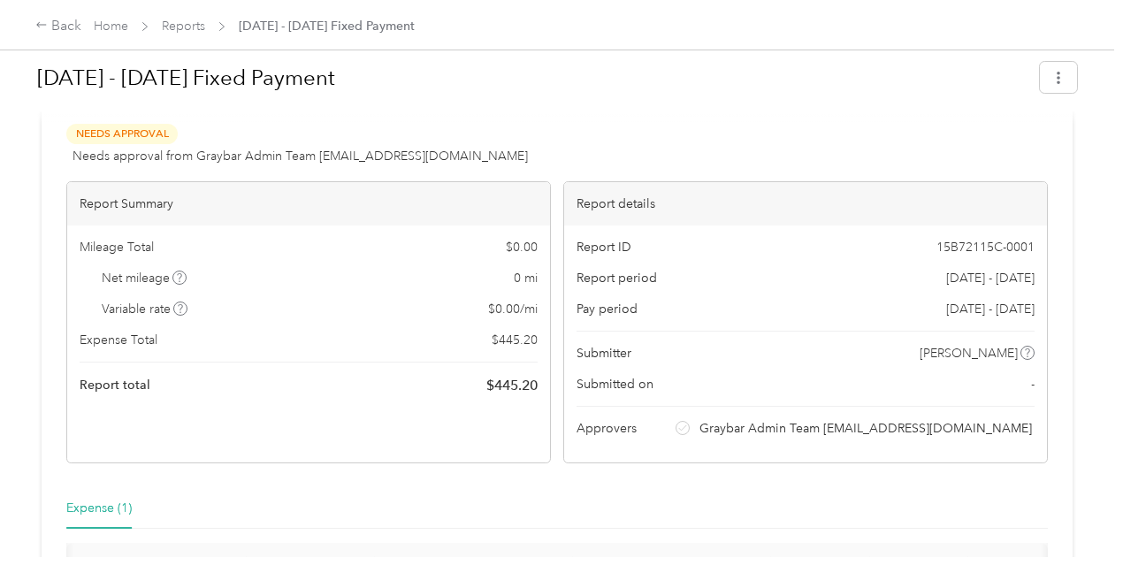
scroll to position [0, 0]
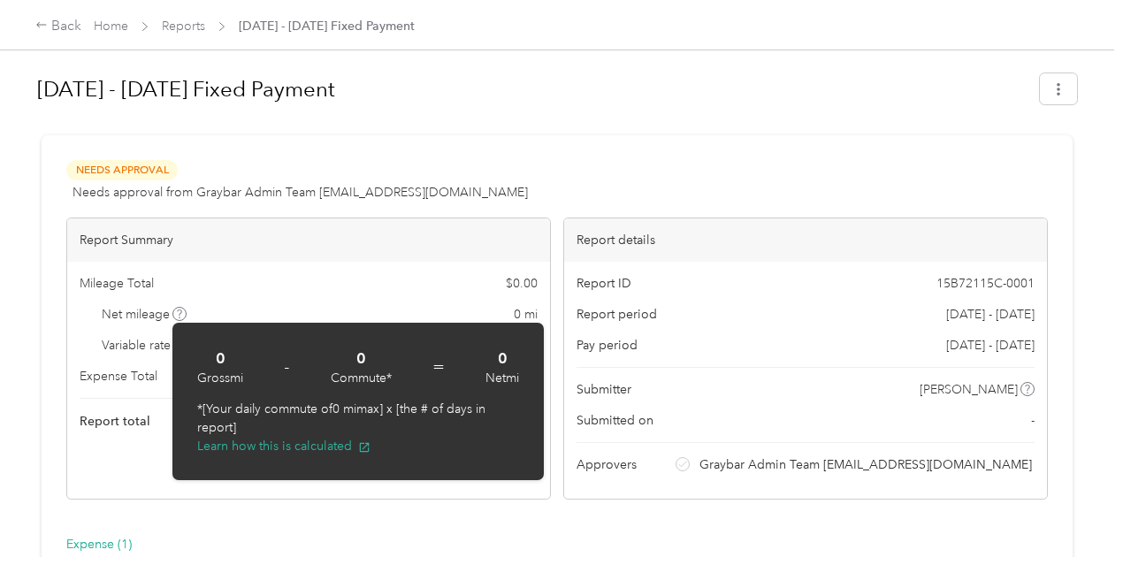
click at [325, 162] on div "Needs Approval Needs approval from Graybar Admin Team FAVR@graybar.com" at bounding box center [296, 181] width 461 height 42
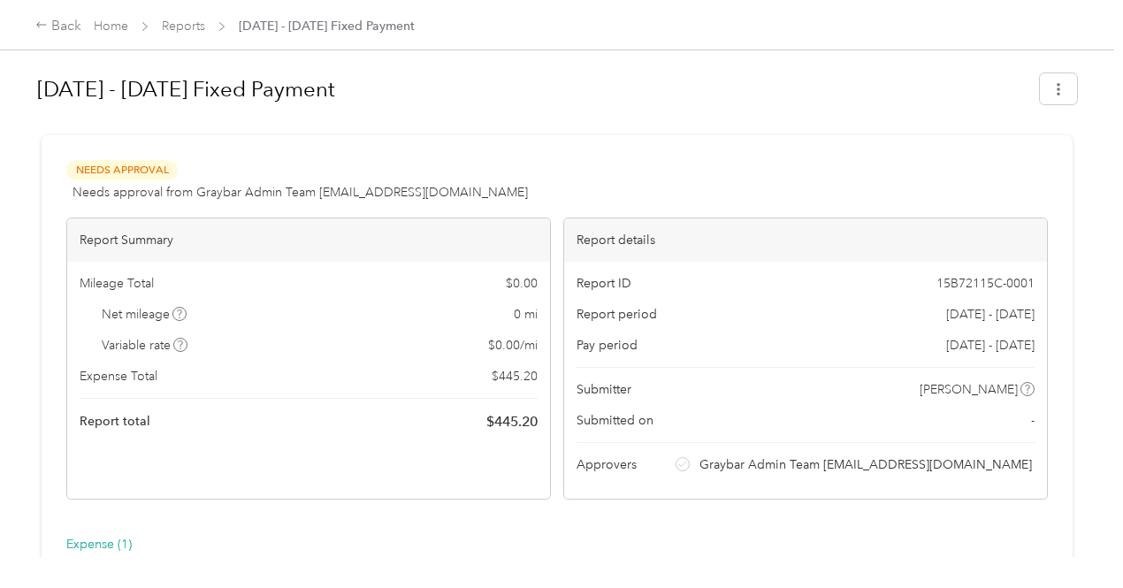
click at [547, 164] on div "Needs Approval Needs approval from Graybar Admin Team FAVR@graybar.com View act…" at bounding box center [556, 181] width 981 height 42
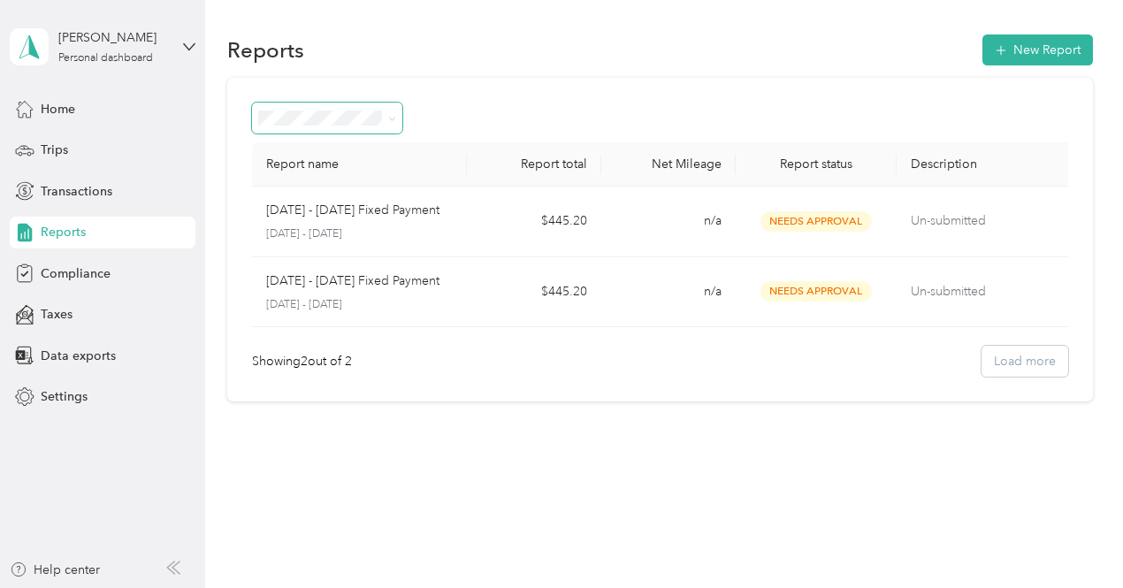
click at [383, 110] on span at bounding box center [389, 118] width 14 height 19
click at [392, 120] on icon at bounding box center [392, 119] width 5 height 4
click at [308, 269] on span "Approved" at bounding box center [293, 274] width 58 height 15
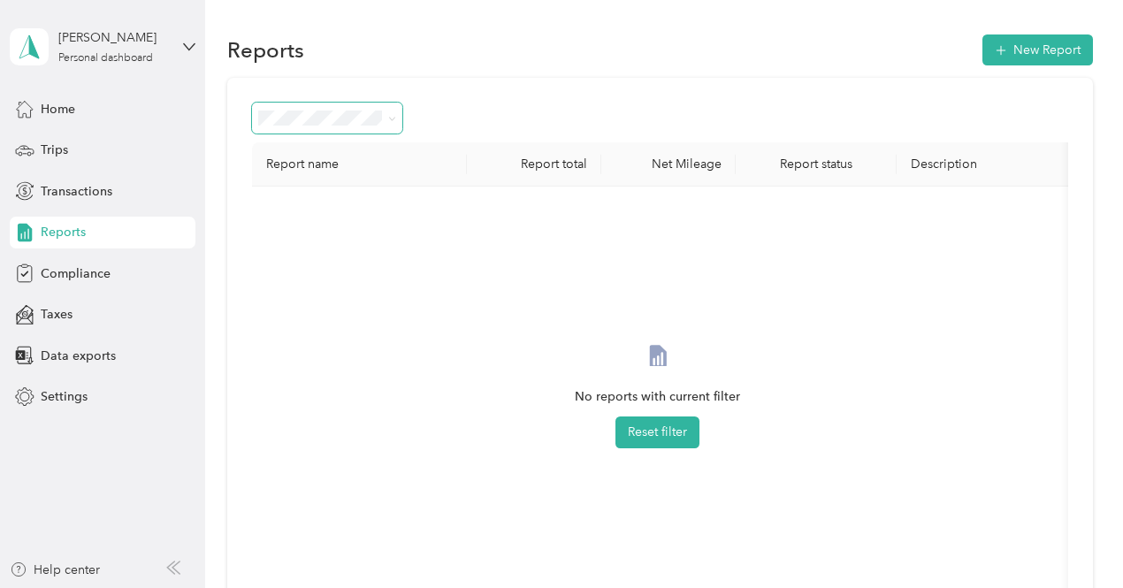
click at [389, 119] on icon at bounding box center [392, 119] width 8 height 8
click at [331, 144] on div "All Reports" at bounding box center [327, 150] width 126 height 19
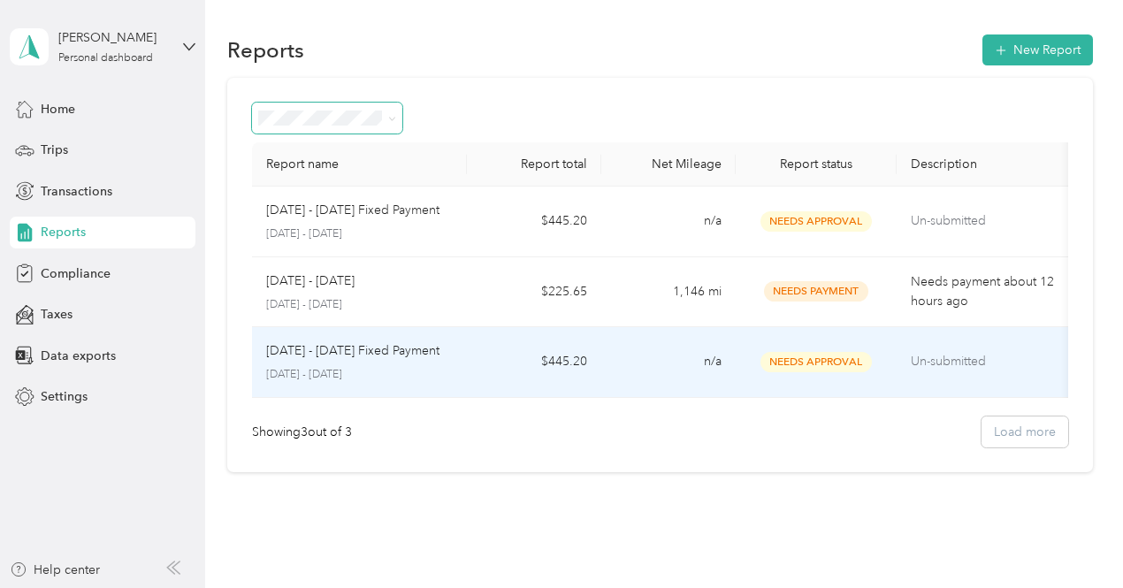
click at [569, 355] on td "$445.20" at bounding box center [534, 362] width 134 height 71
click at [606, 360] on td "n/a" at bounding box center [664, 362] width 133 height 71
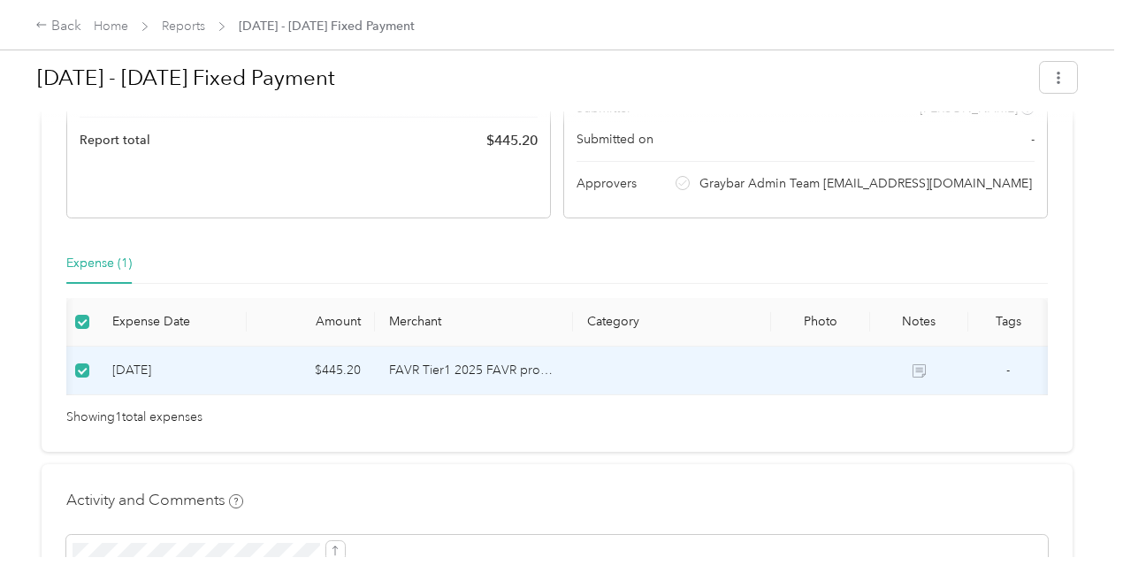
scroll to position [104, 0]
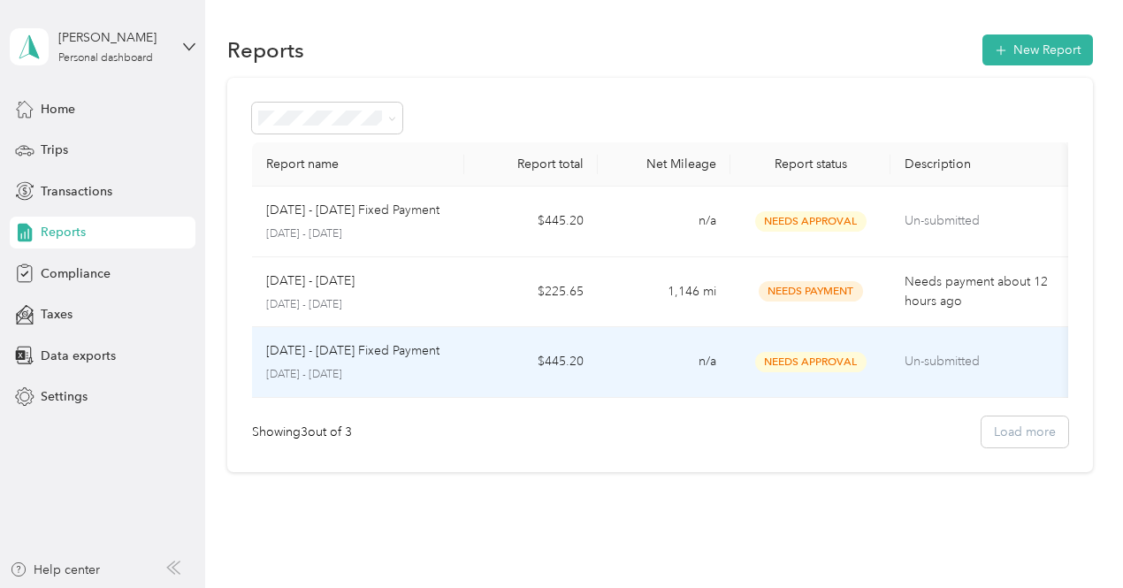
click at [397, 362] on div "Sep 1 - 30, 2025 Fixed Payment September 1 - 30, 2025" at bounding box center [358, 362] width 185 height 42
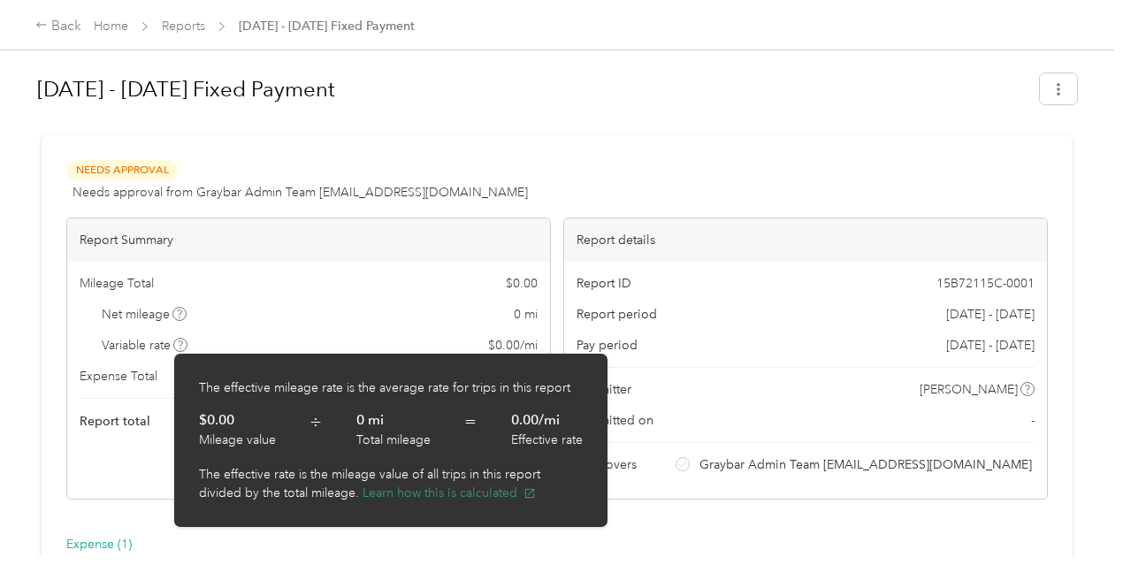
click at [465, 491] on button "Learn how this is calculated" at bounding box center [448, 493] width 173 height 19
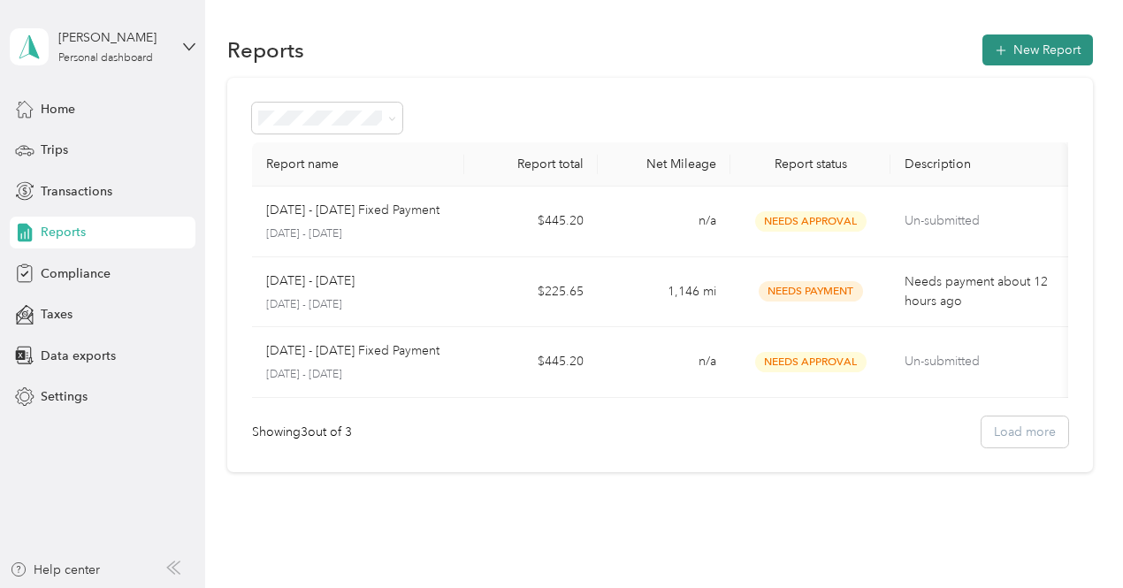
click at [1051, 51] on button "New Report" at bounding box center [1037, 49] width 110 height 31
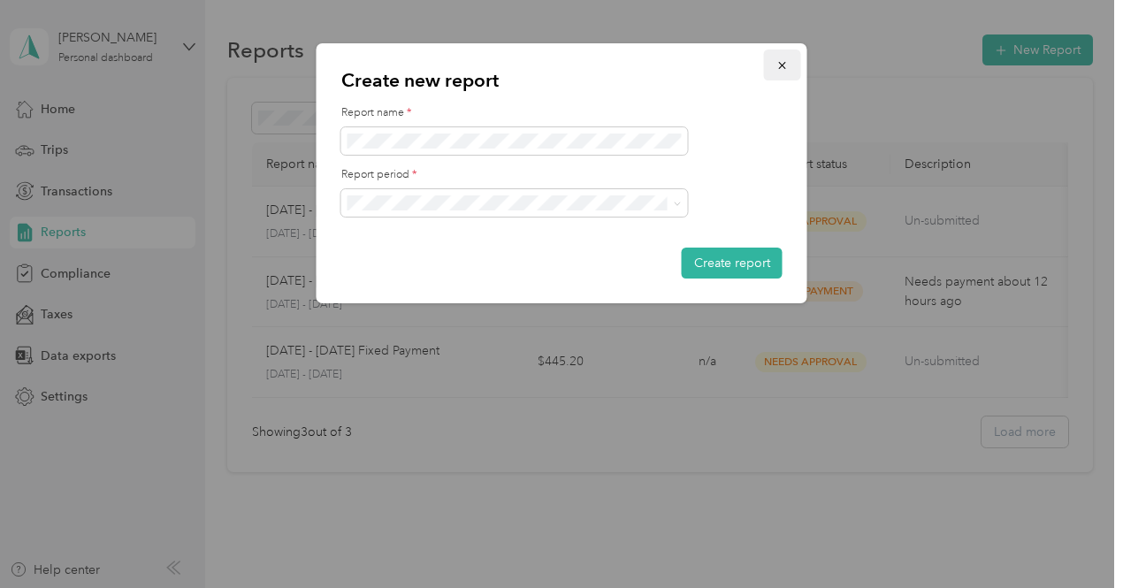
click at [785, 59] on icon "button" at bounding box center [782, 65] width 12 height 12
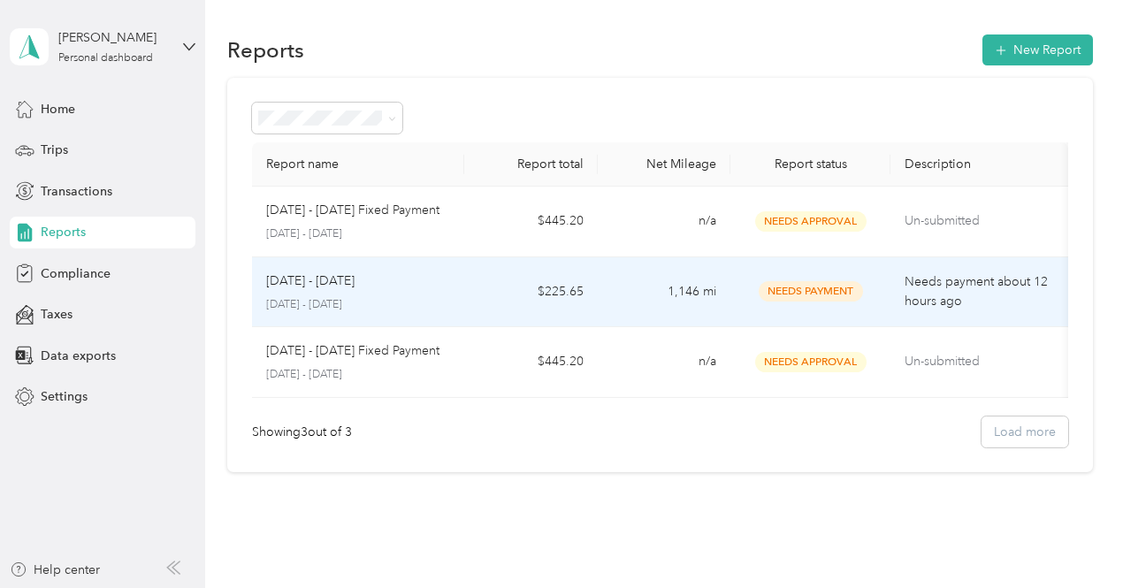
click at [380, 301] on p "[DATE] - [DATE]" at bounding box center [358, 305] width 185 height 16
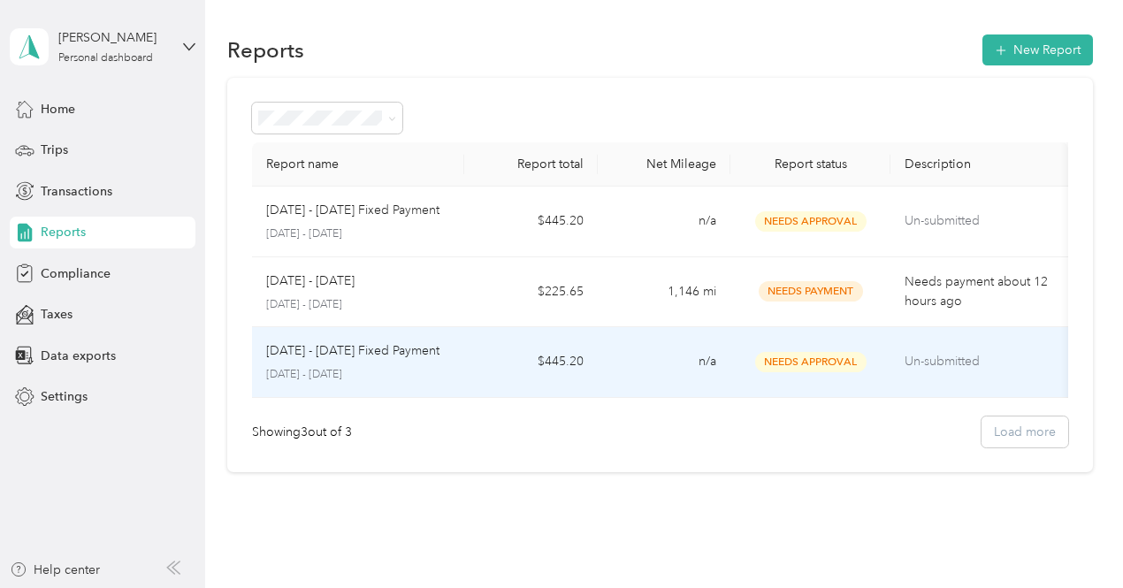
click at [674, 359] on td "n/a" at bounding box center [664, 362] width 133 height 71
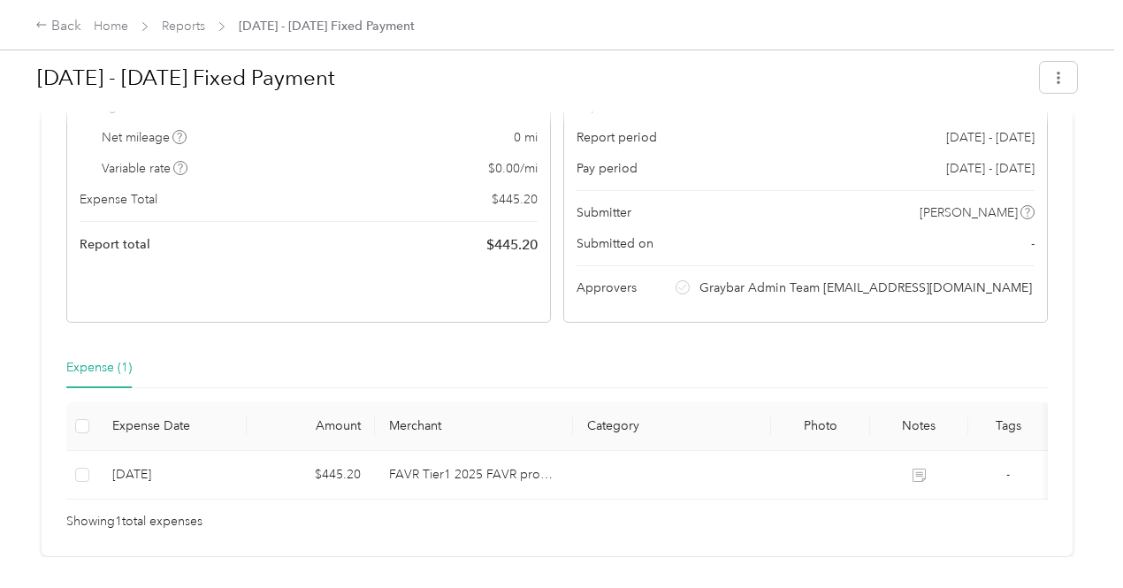
scroll to position [88, 0]
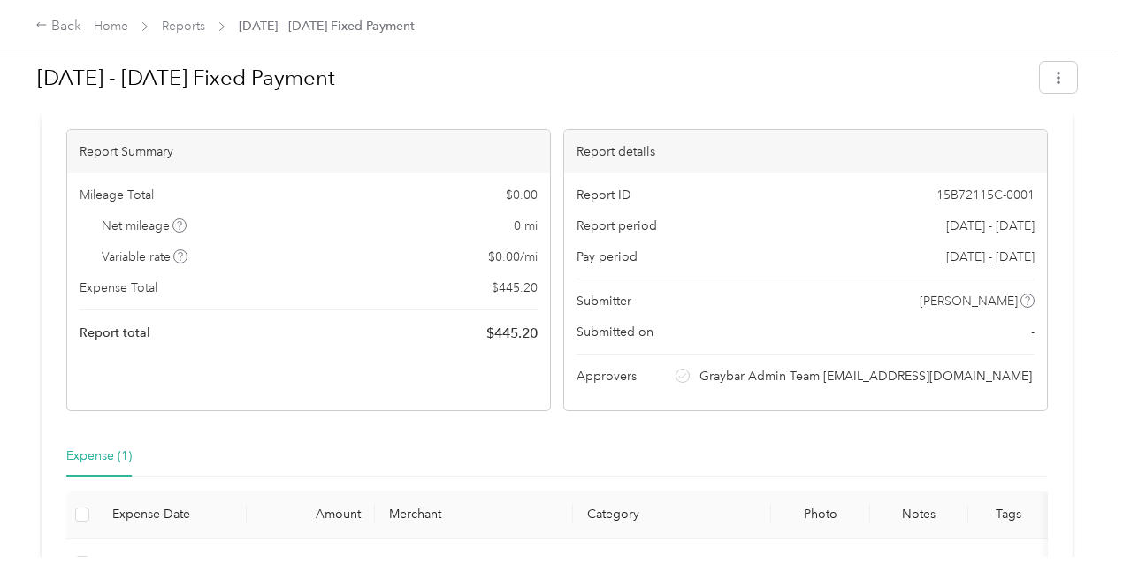
drag, startPoint x: 672, startPoint y: 334, endPoint x: 571, endPoint y: 335, distance: 100.8
click at [576, 335] on div "Submitted on -" at bounding box center [805, 332] width 458 height 19
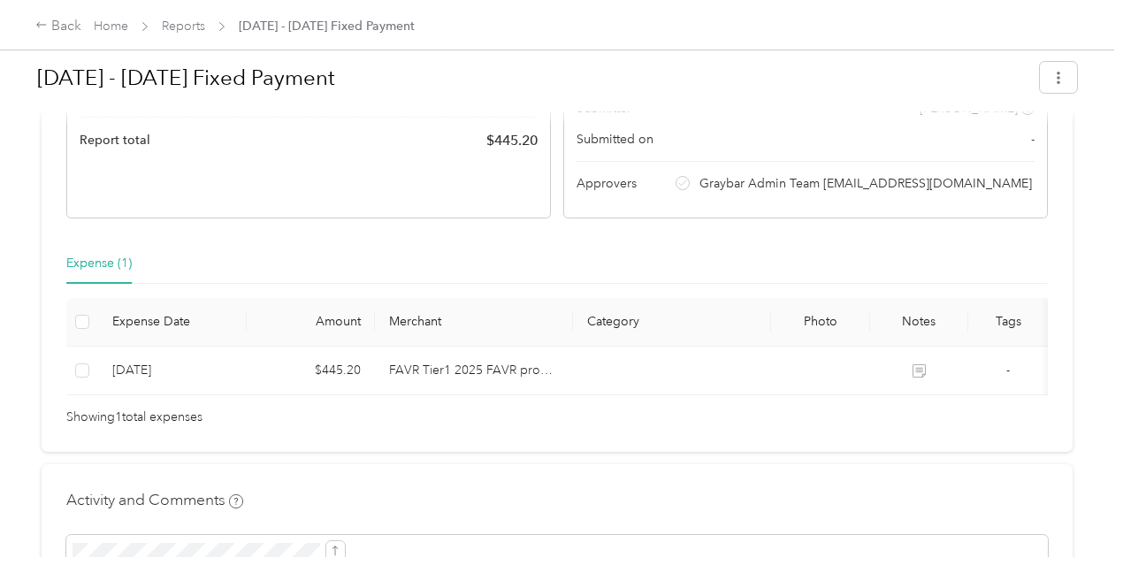
scroll to position [0, 0]
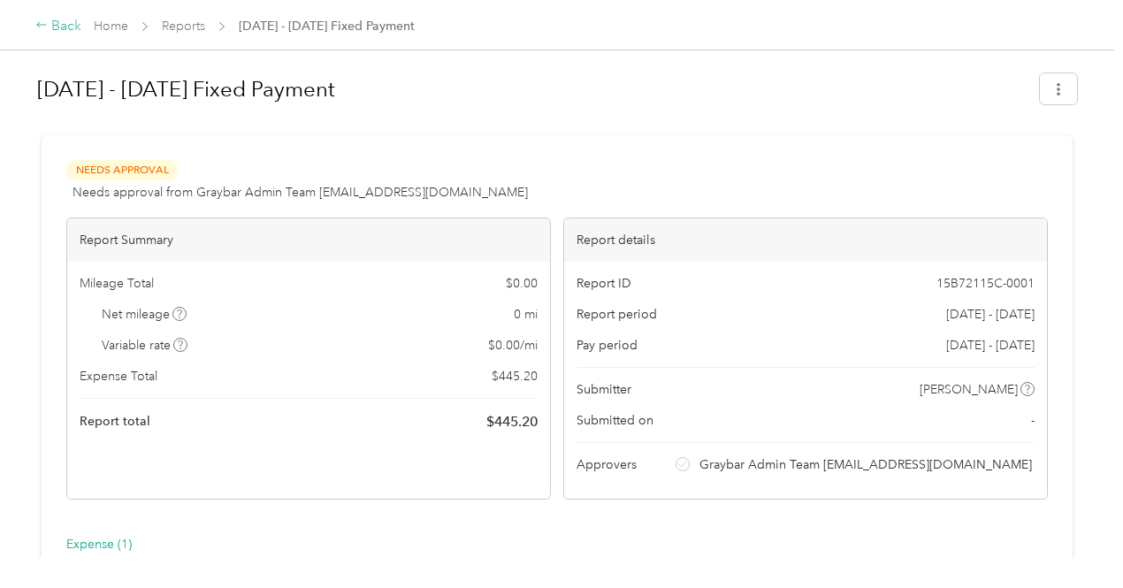
click at [57, 26] on div "Back" at bounding box center [58, 26] width 46 height 21
